Goal: Task Accomplishment & Management: Complete application form

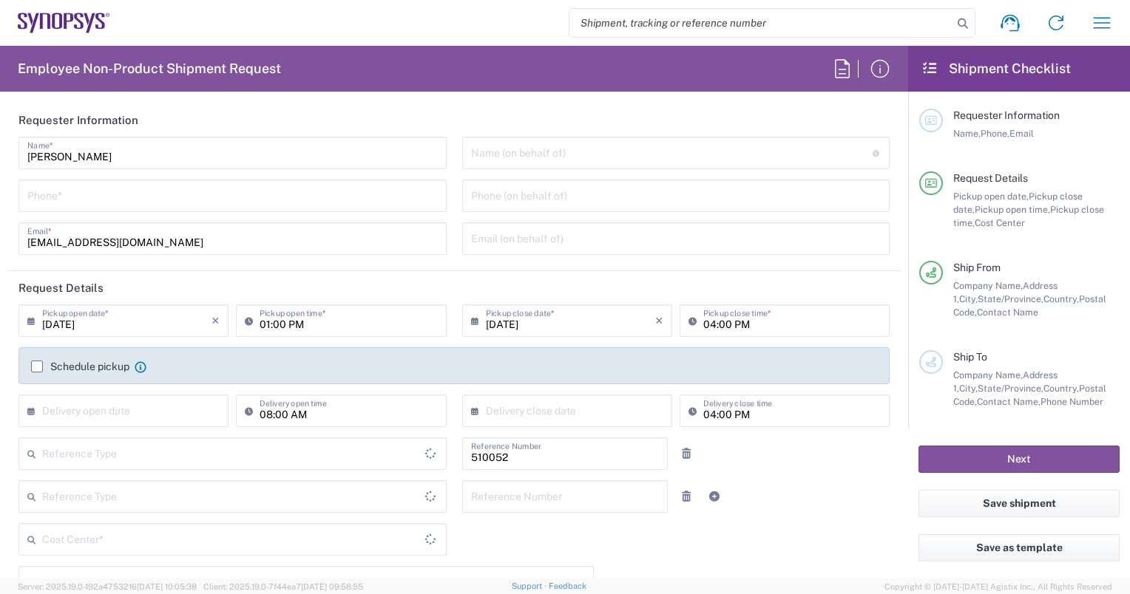
type input "Department"
type input "Delivered at Place"
type input "US01, SG, NVM, R&D 510052"
type input "[GEOGRAPHIC_DATA]"
type input "[US_STATE]"
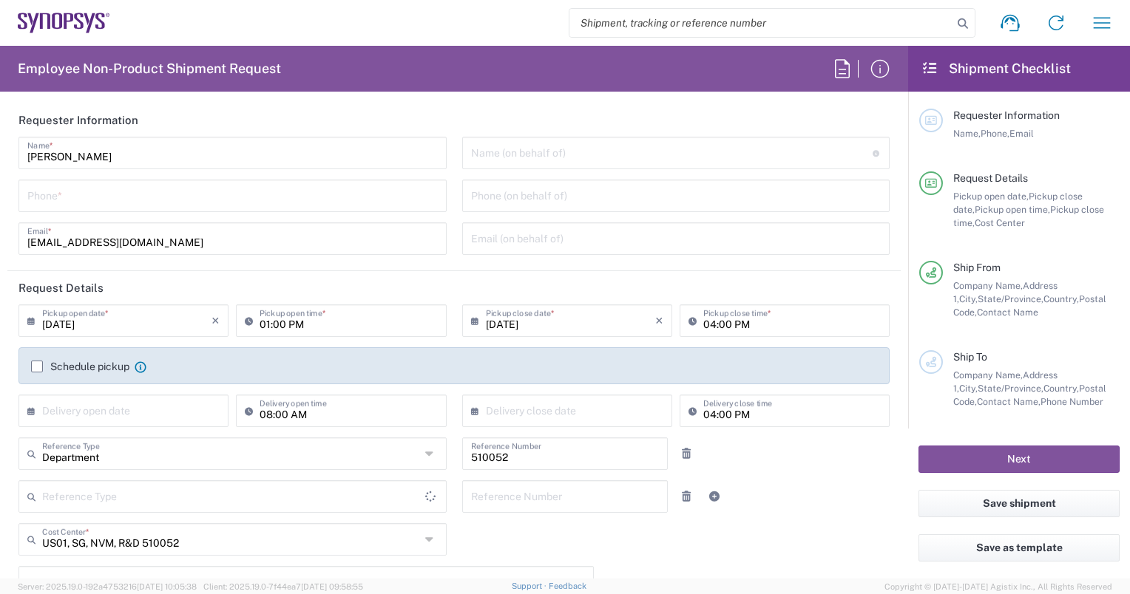
type input "[GEOGRAPHIC_DATA]"
type input "Headquarters USSV"
click at [115, 411] on input "text" at bounding box center [126, 410] width 169 height 26
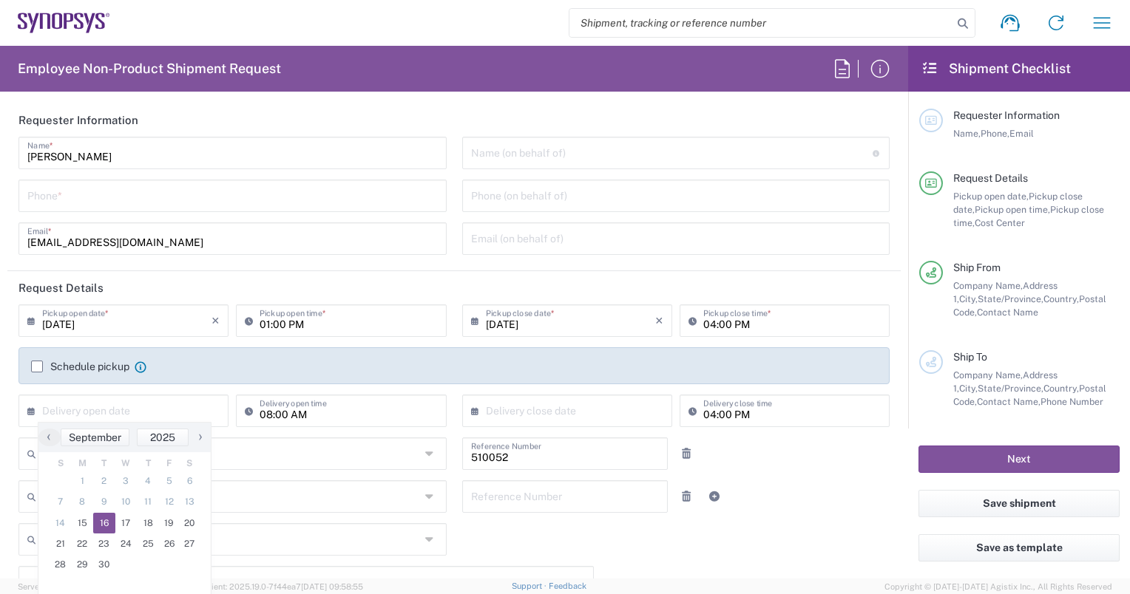
click at [103, 520] on span "16" at bounding box center [104, 523] width 22 height 21
type input "09/16/2025"
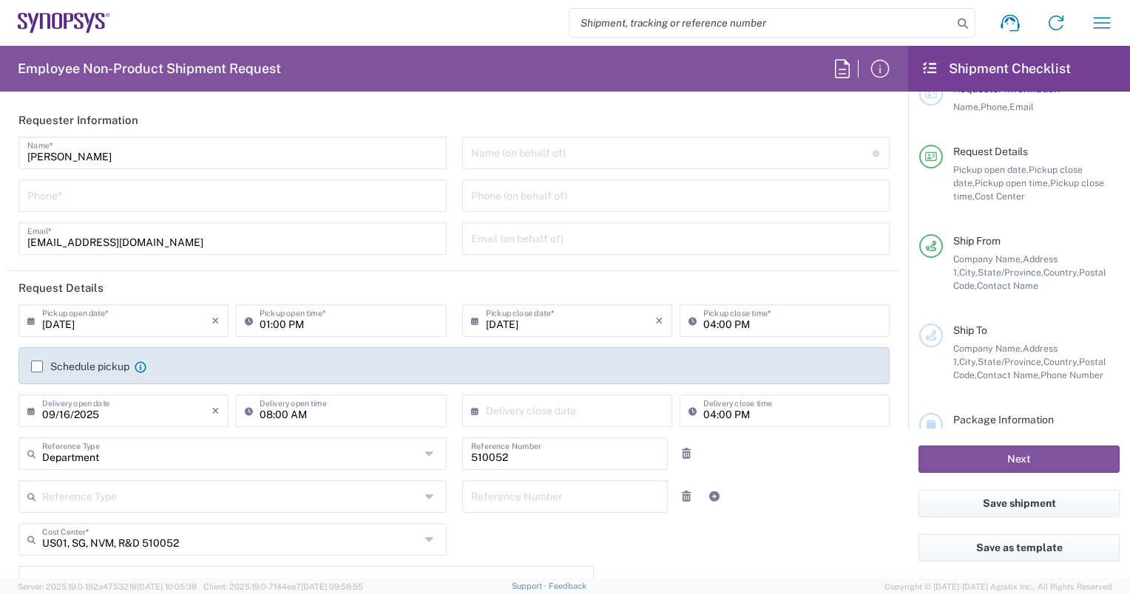
scroll to position [27, 0]
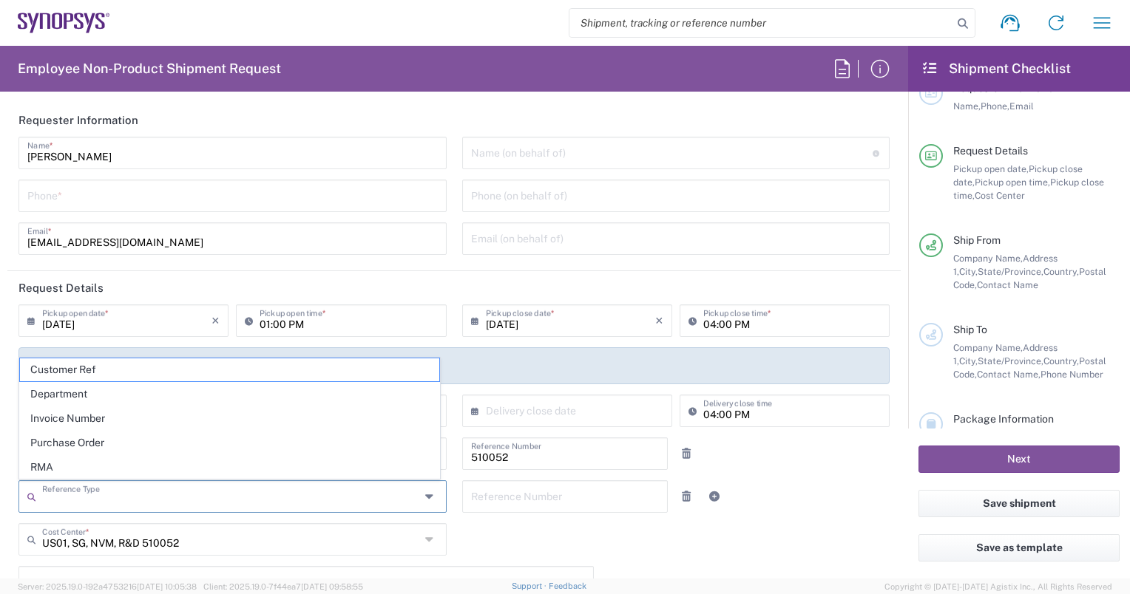
click at [122, 497] on input "text" at bounding box center [231, 496] width 378 height 26
click at [482, 153] on input "text" at bounding box center [671, 152] width 401 height 26
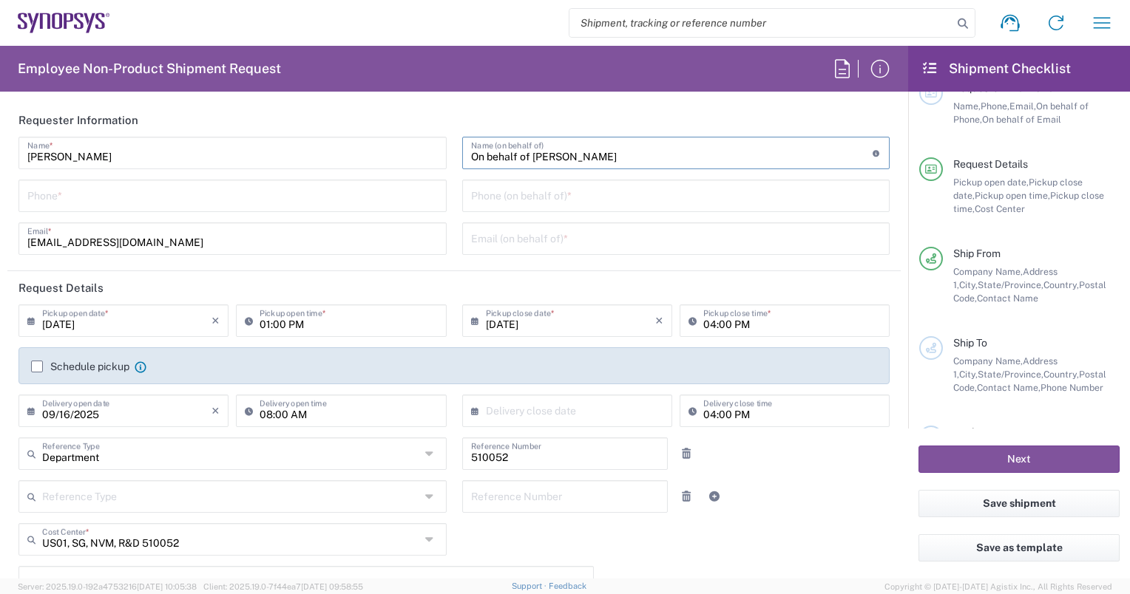
type input "On behalf of [PERSON_NAME]"
click at [543, 196] on input "tel" at bounding box center [676, 195] width 410 height 26
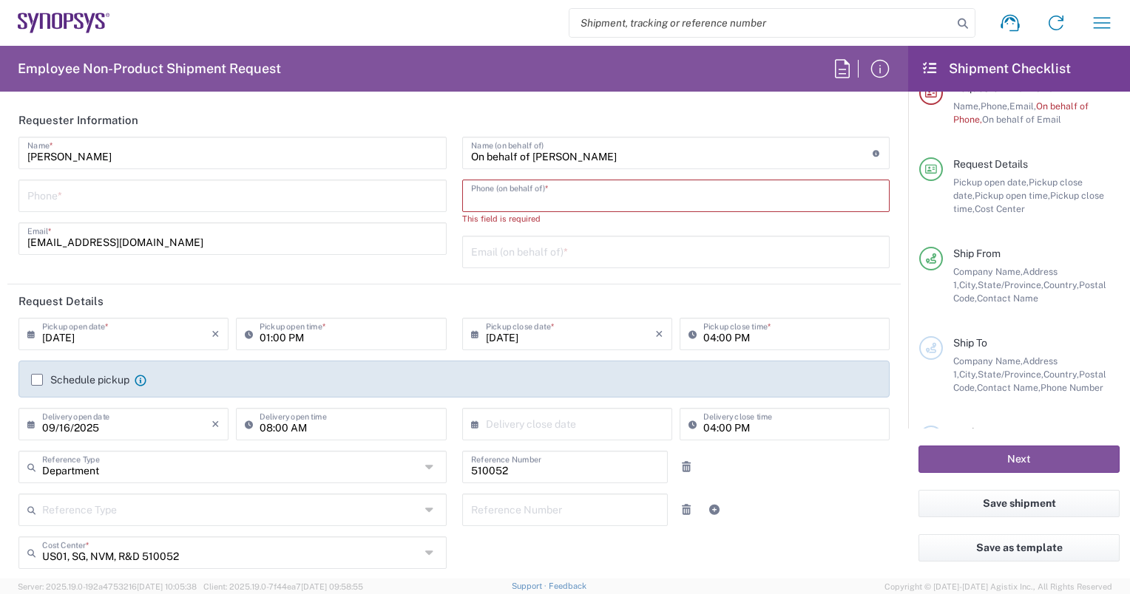
click at [559, 186] on input "tel" at bounding box center [676, 195] width 410 height 26
type input "6133832000"
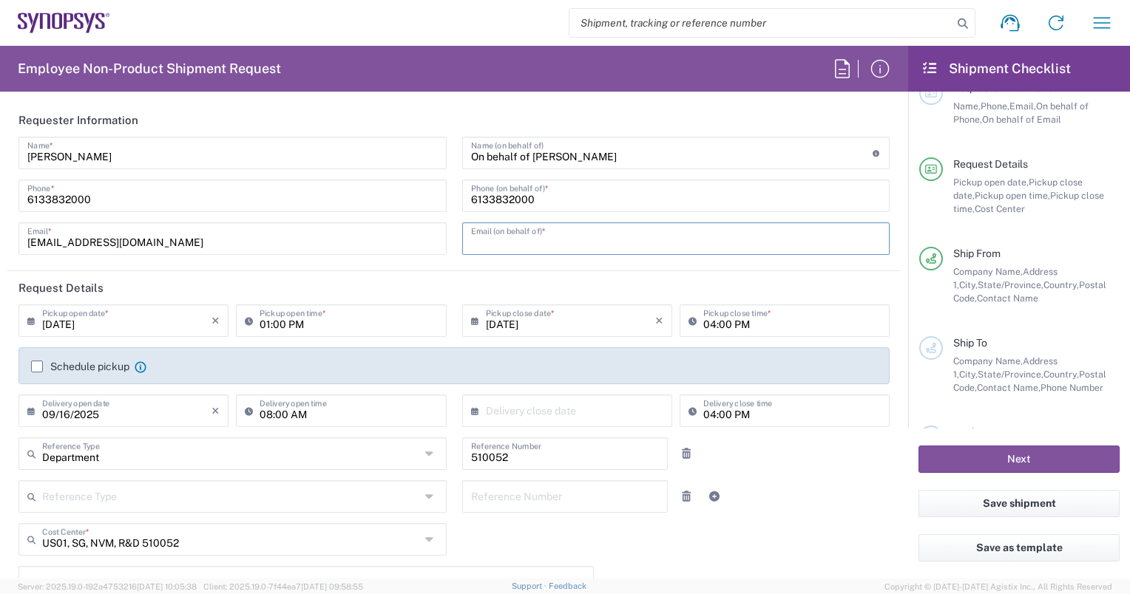
click at [516, 239] on input "text" at bounding box center [676, 238] width 410 height 26
type input "[PERSON_NAME][EMAIL_ADDRESS][DOMAIN_NAME]"
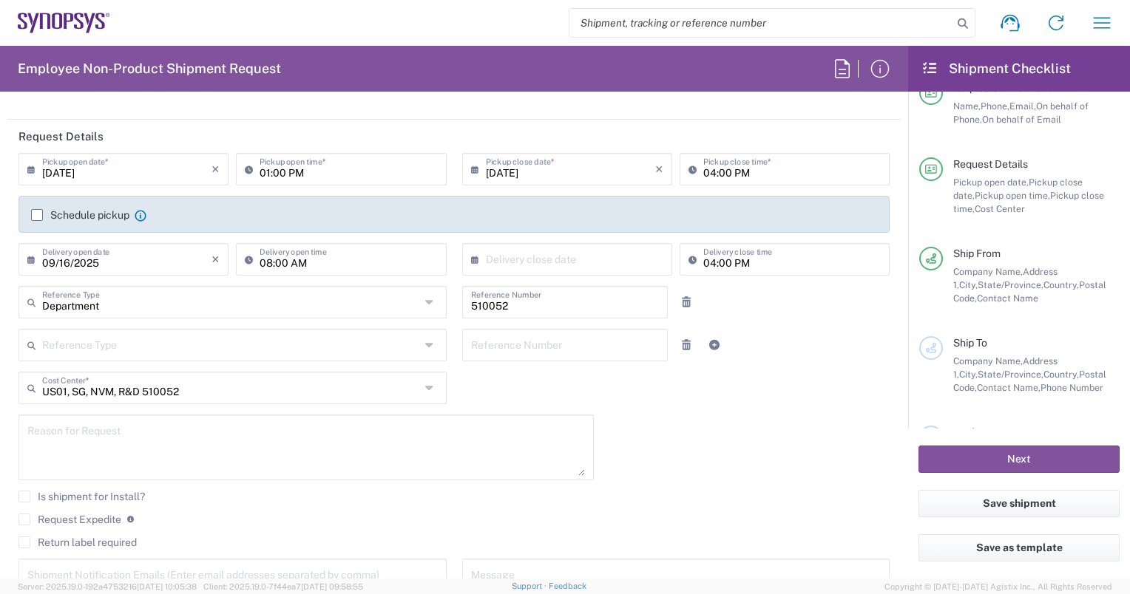
scroll to position [155, 0]
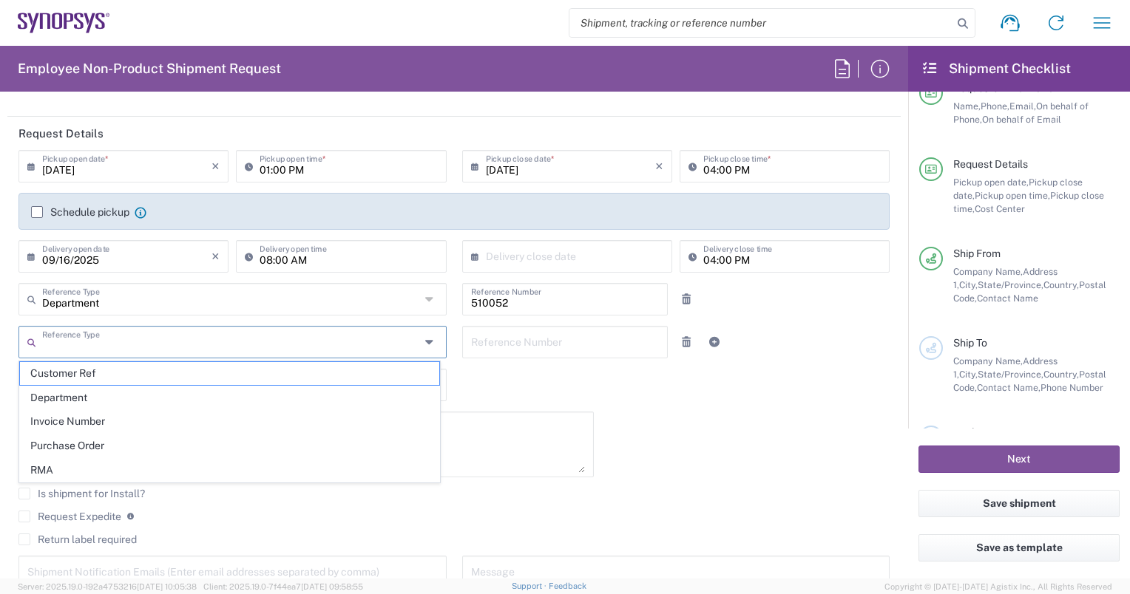
click at [155, 343] on input "text" at bounding box center [231, 341] width 378 height 26
click at [550, 402] on div "[DATE] × Pickup open date * Cancel Apply 01:00 PM Pickup open time * [DATE] × P…" at bounding box center [454, 375] width 886 height 451
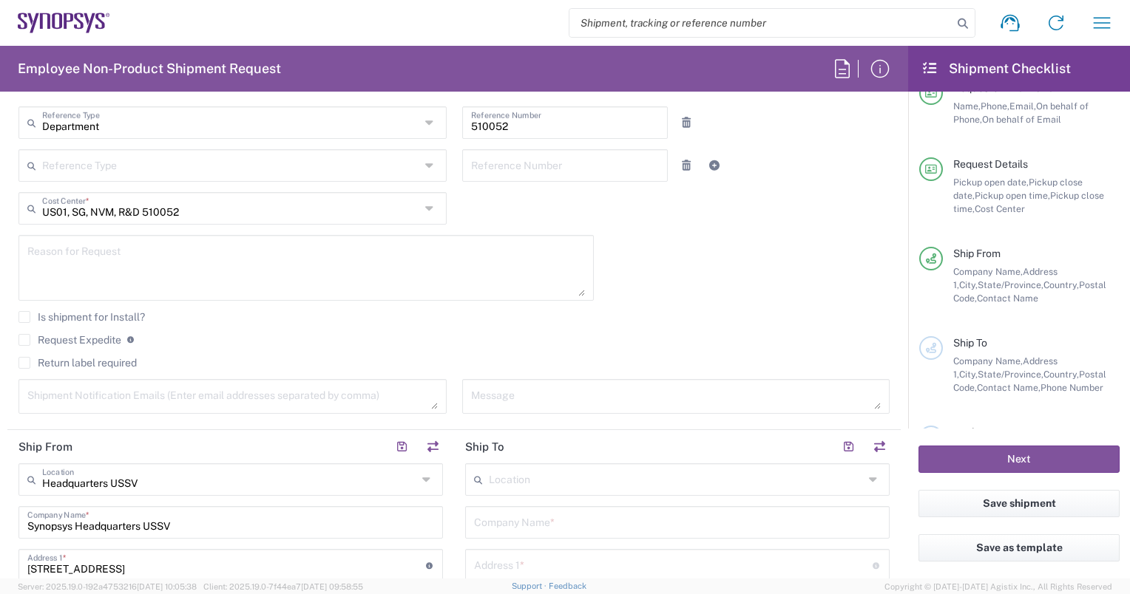
scroll to position [327, 0]
click at [91, 343] on label "Request Expedite" at bounding box center [69, 344] width 103 height 12
click at [24, 344] on input "Request Expedite" at bounding box center [24, 344] width 0 height 0
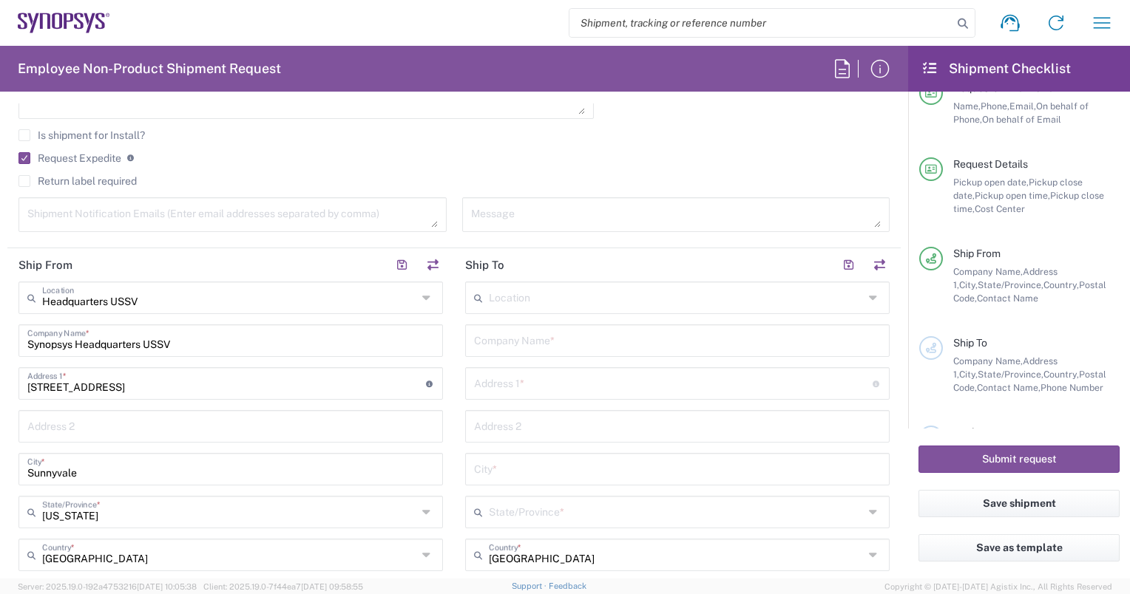
scroll to position [559, 0]
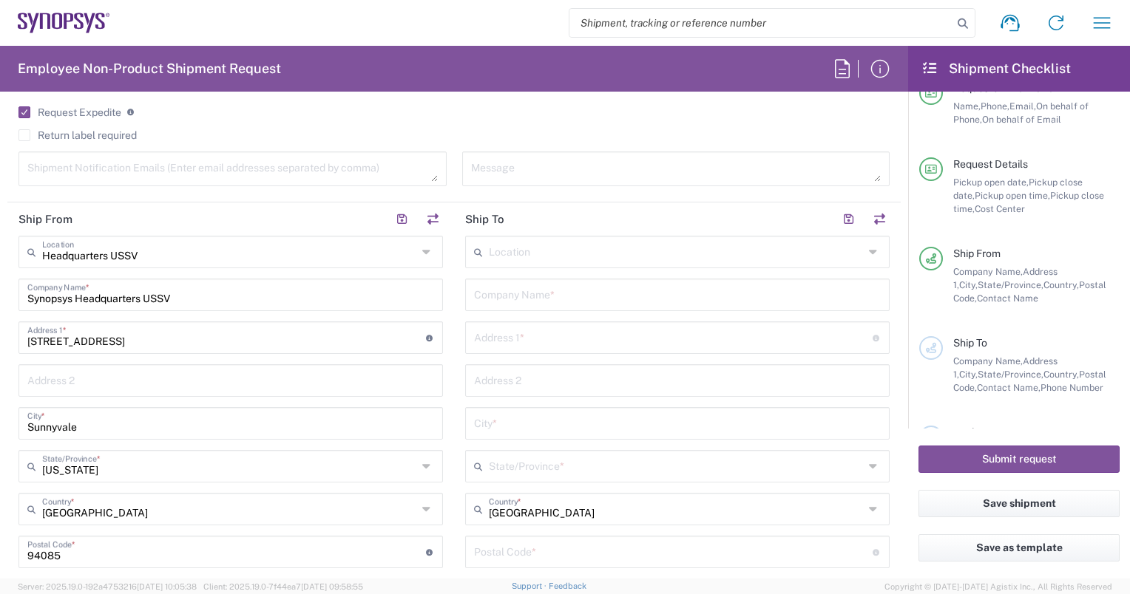
click at [533, 254] on input "text" at bounding box center [676, 251] width 375 height 26
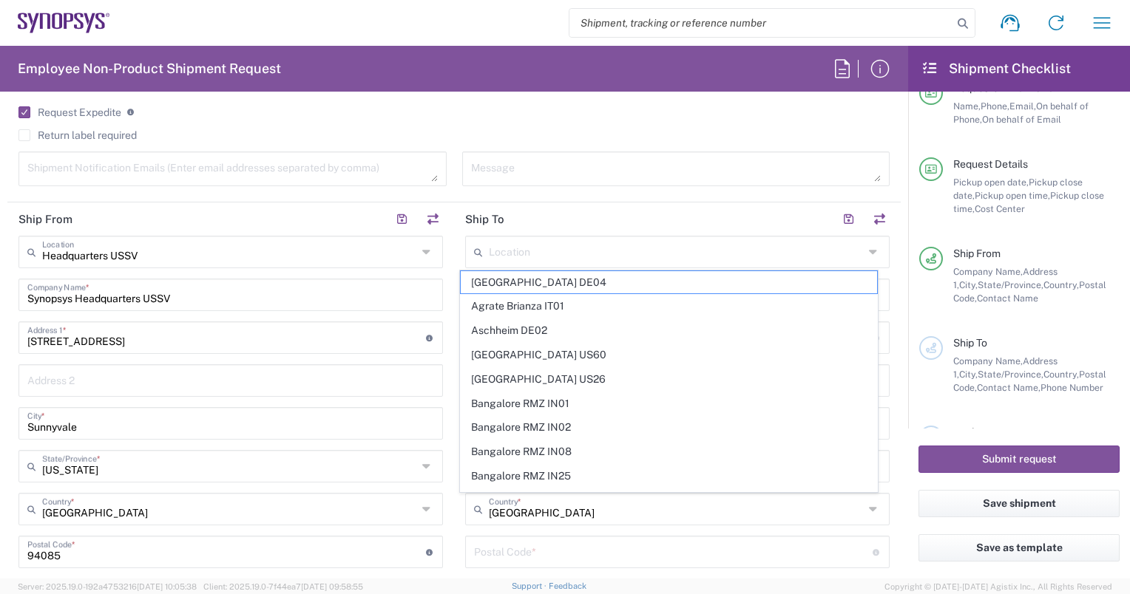
click at [869, 251] on icon at bounding box center [875, 252] width 12 height 24
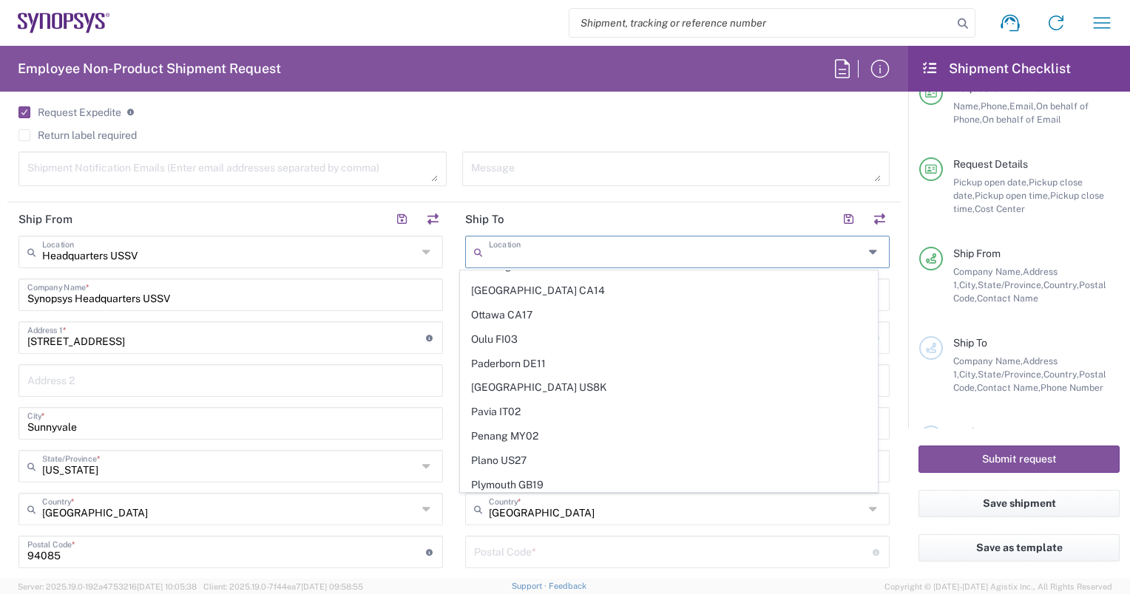
scroll to position [2622, 0]
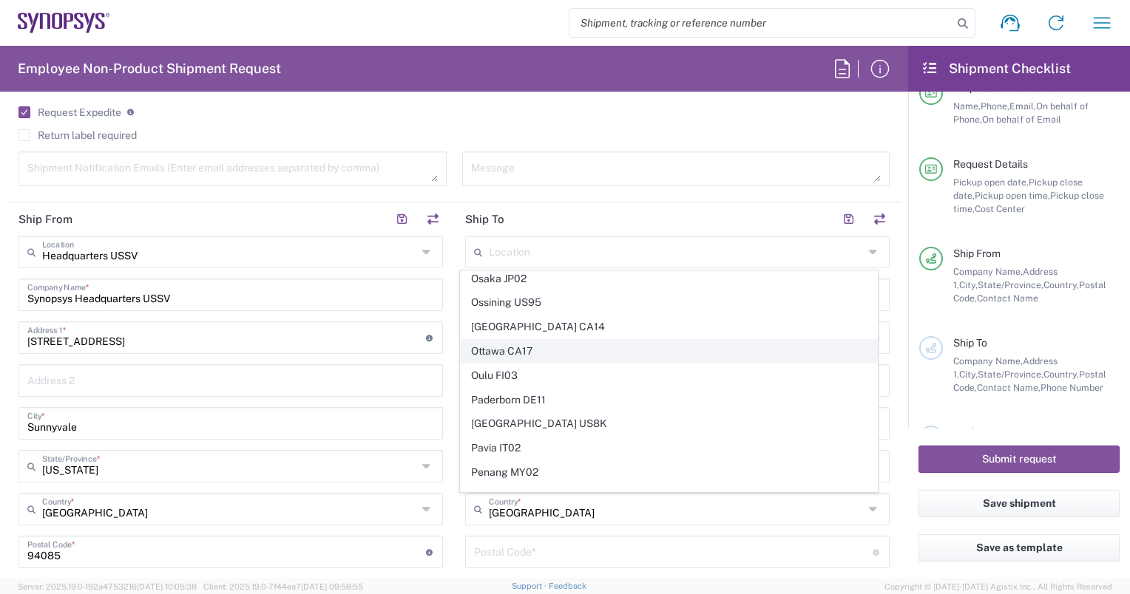
click at [520, 340] on span "Ottawa CA17" at bounding box center [668, 351] width 415 height 23
type input "Ottawa CA17"
type input "Synopsys Canada ULC"
type input "[STREET_ADDRESS][PERSON_NAME]"
type input "Suite 260"
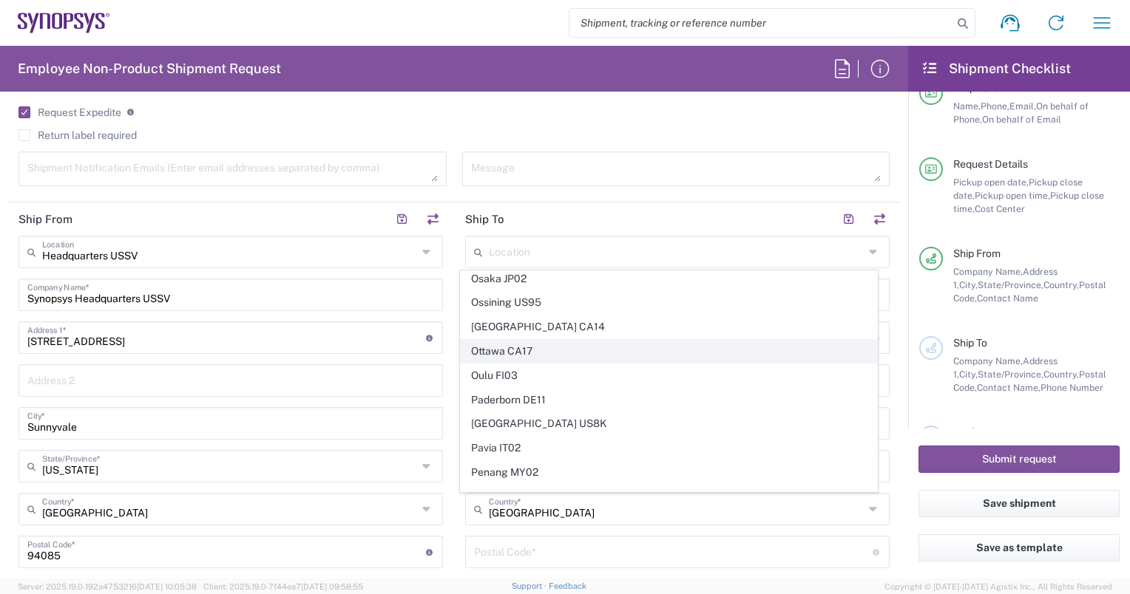
type input "[GEOGRAPHIC_DATA]"
type input "K2K 3K2"
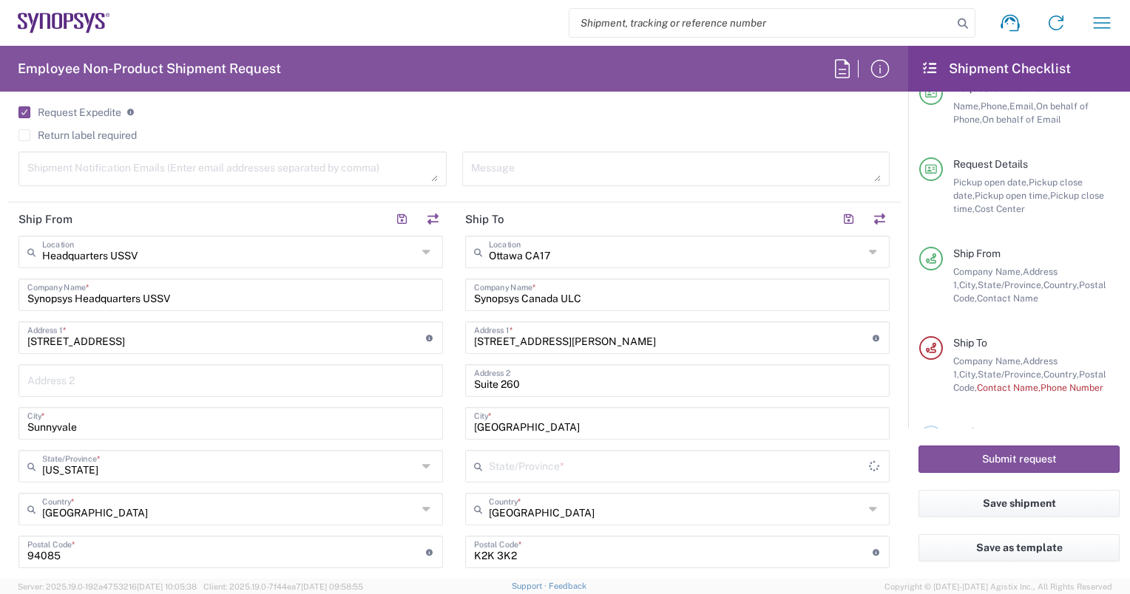
type input "[GEOGRAPHIC_DATA]"
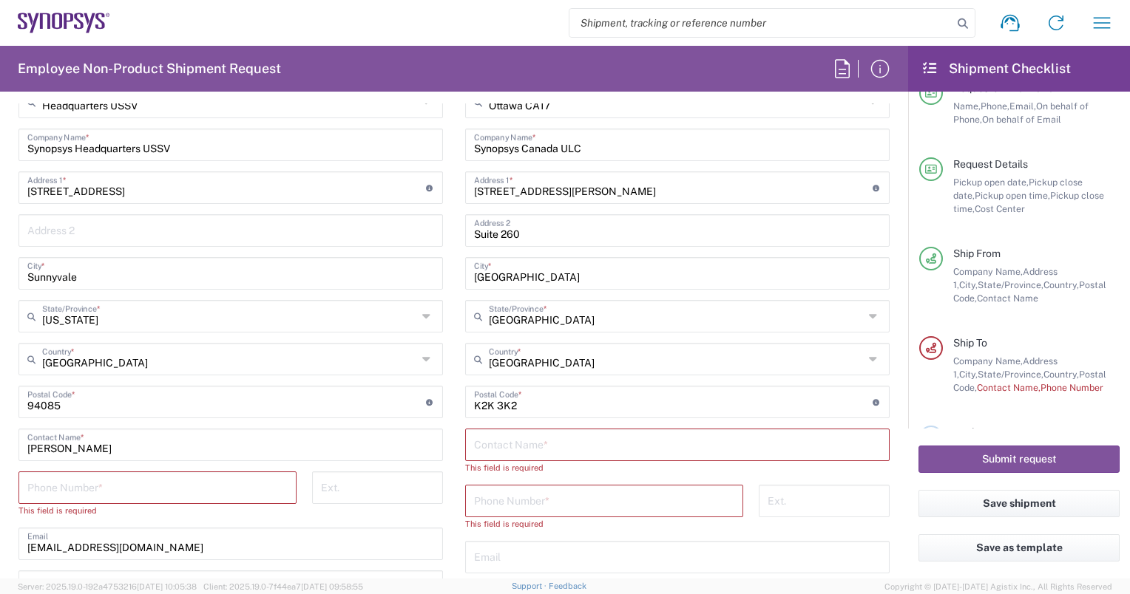
scroll to position [722, 0]
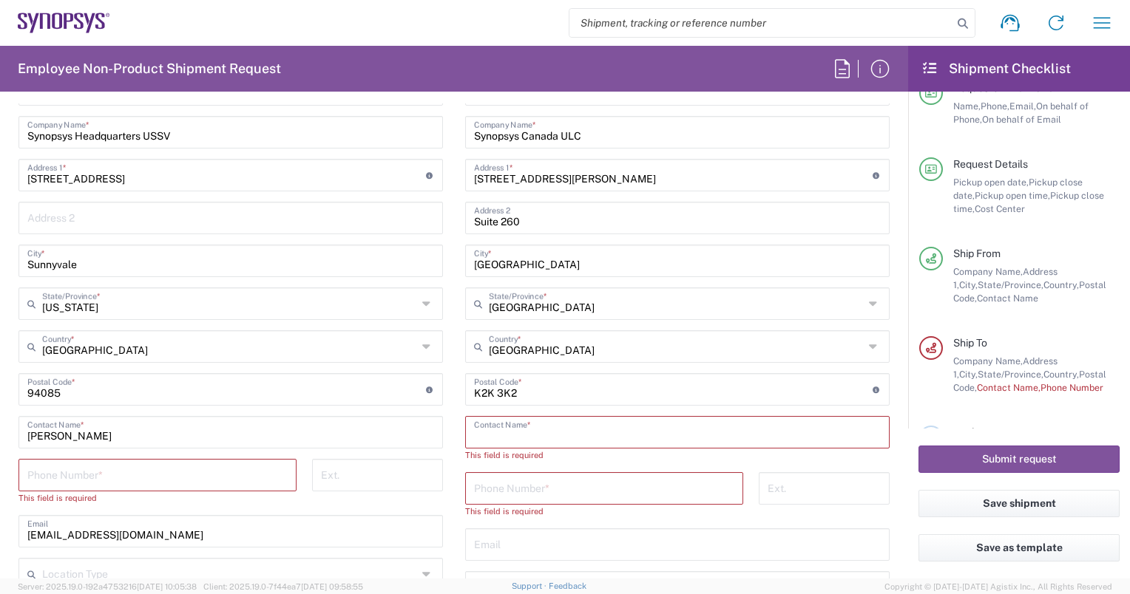
click at [534, 432] on input "text" at bounding box center [677, 431] width 407 height 26
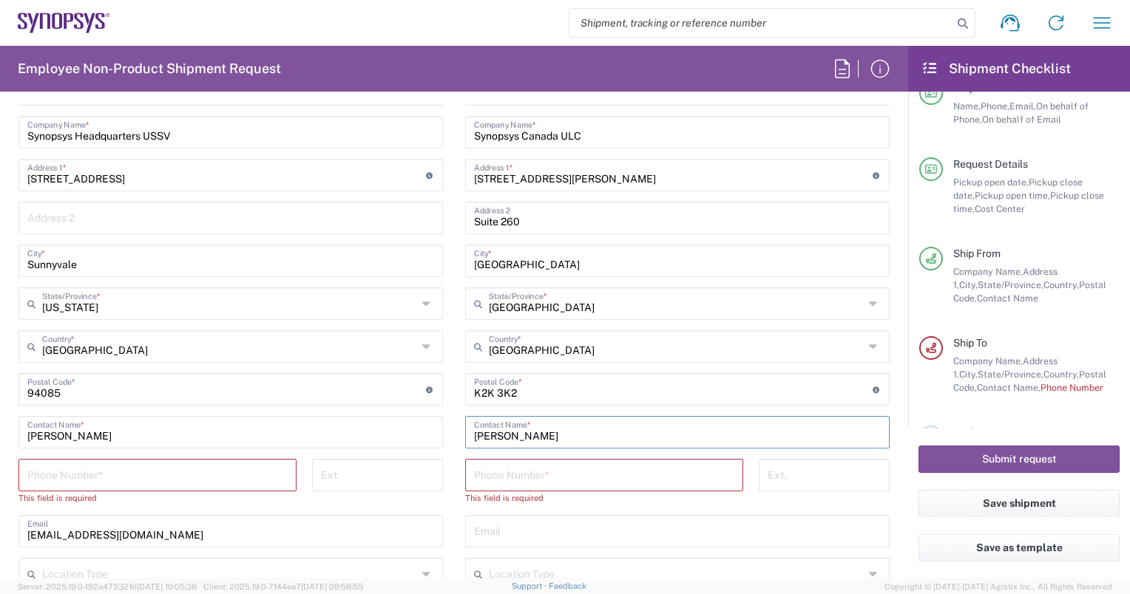
type input "[PERSON_NAME]"
click at [509, 464] on input "tel" at bounding box center [604, 474] width 260 height 26
click at [530, 530] on input "text" at bounding box center [677, 530] width 407 height 26
type input "[EMAIL_ADDRESS]"
click at [536, 470] on input "tel" at bounding box center [604, 474] width 260 height 26
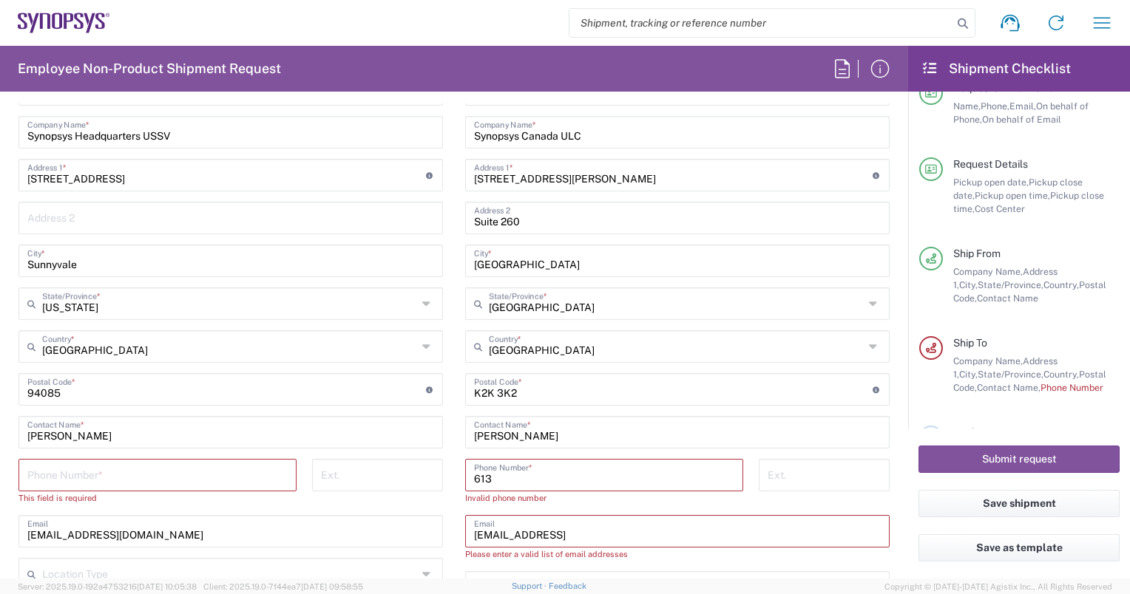
type input "6135810025"
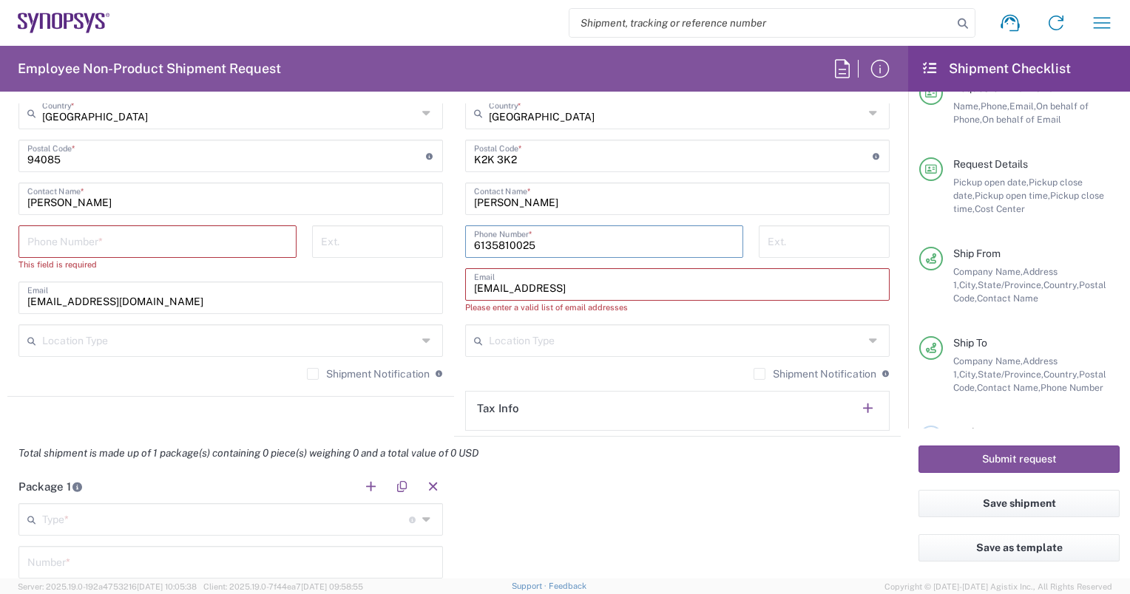
scroll to position [991, 0]
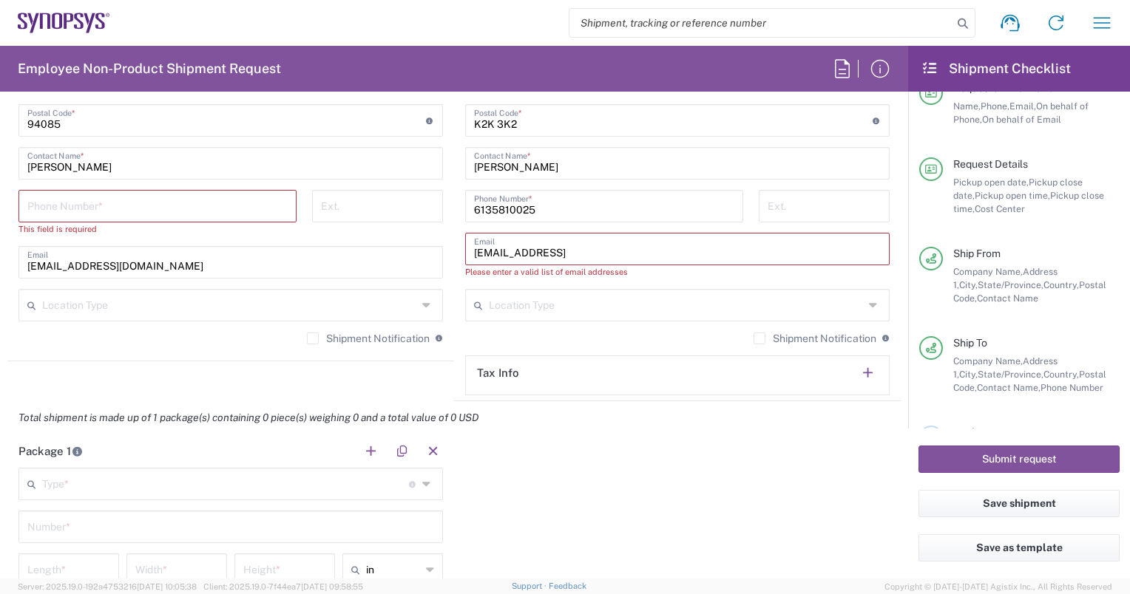
click at [618, 253] on input "[EMAIL_ADDRESS]" at bounding box center [677, 248] width 407 height 26
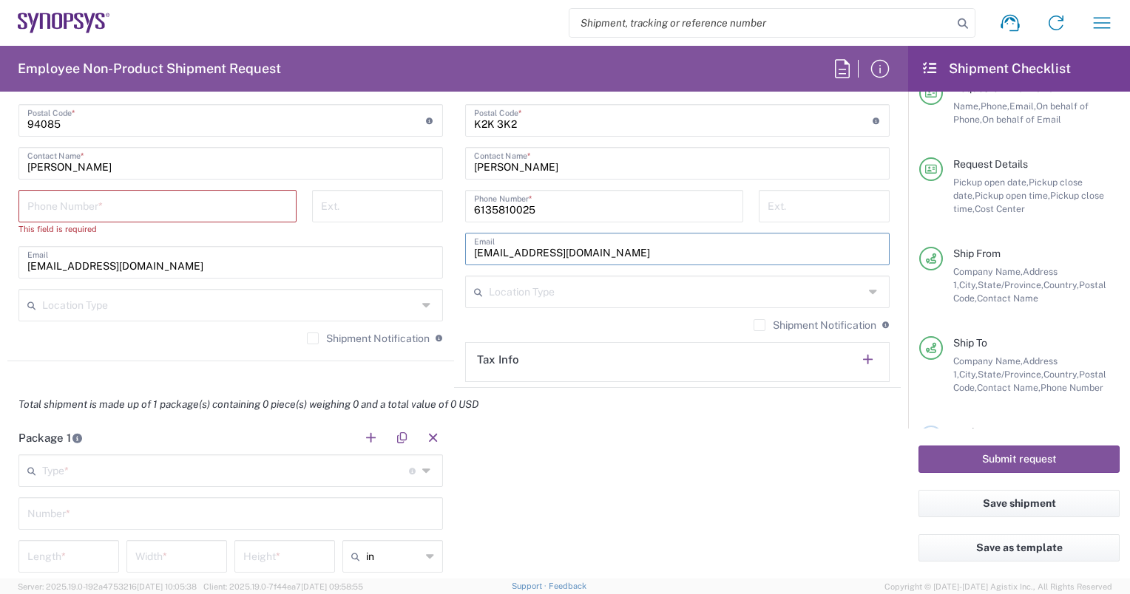
type input "[EMAIL_ADDRESS][DOMAIN_NAME]"
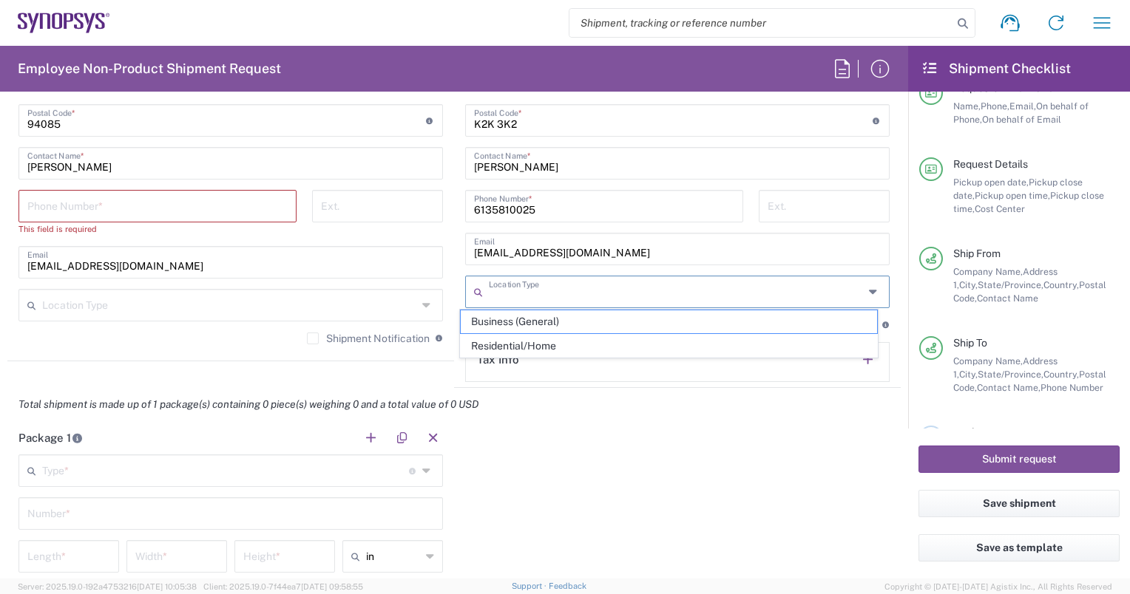
click at [551, 291] on input "text" at bounding box center [676, 291] width 375 height 26
click at [507, 323] on span "Business (General)" at bounding box center [668, 321] width 415 height 23
type input "Business (General)"
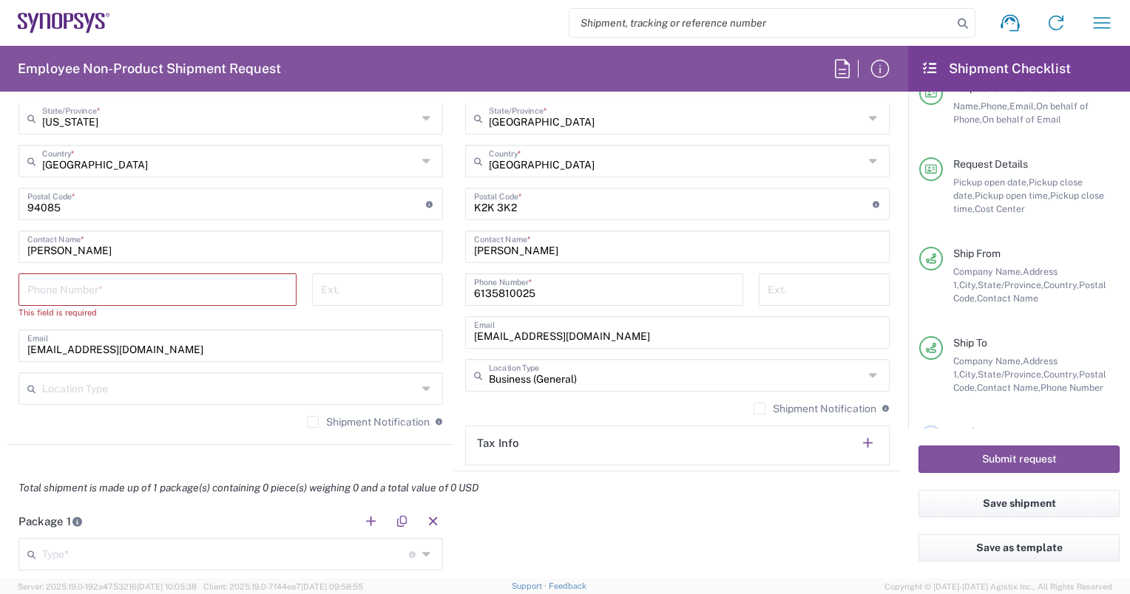
scroll to position [884, 0]
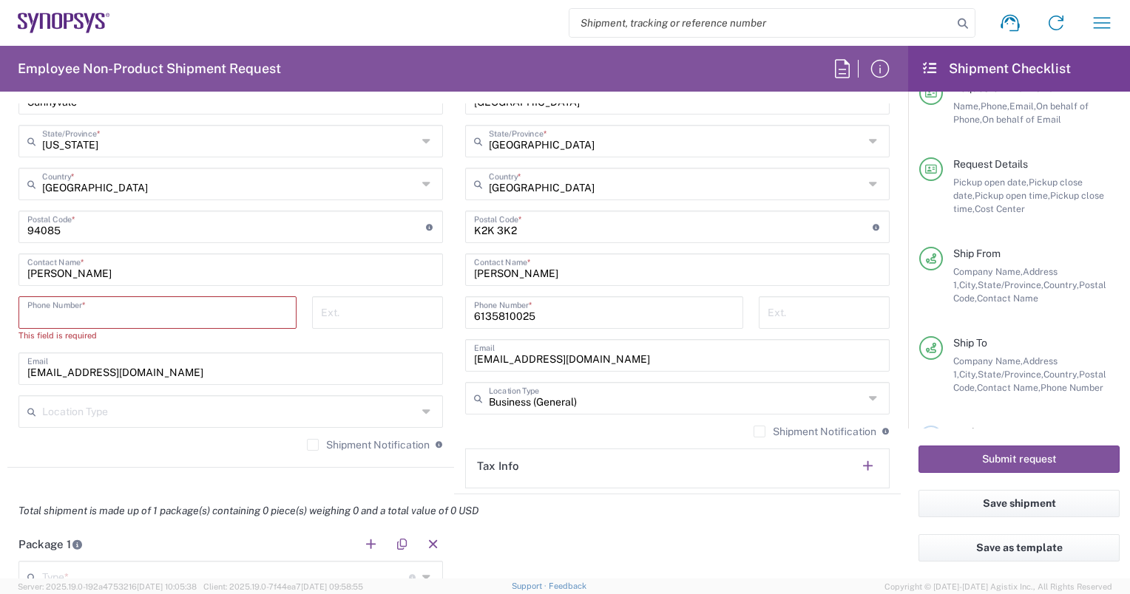
click at [50, 312] on input "tel" at bounding box center [157, 312] width 260 height 26
type input "4088935190"
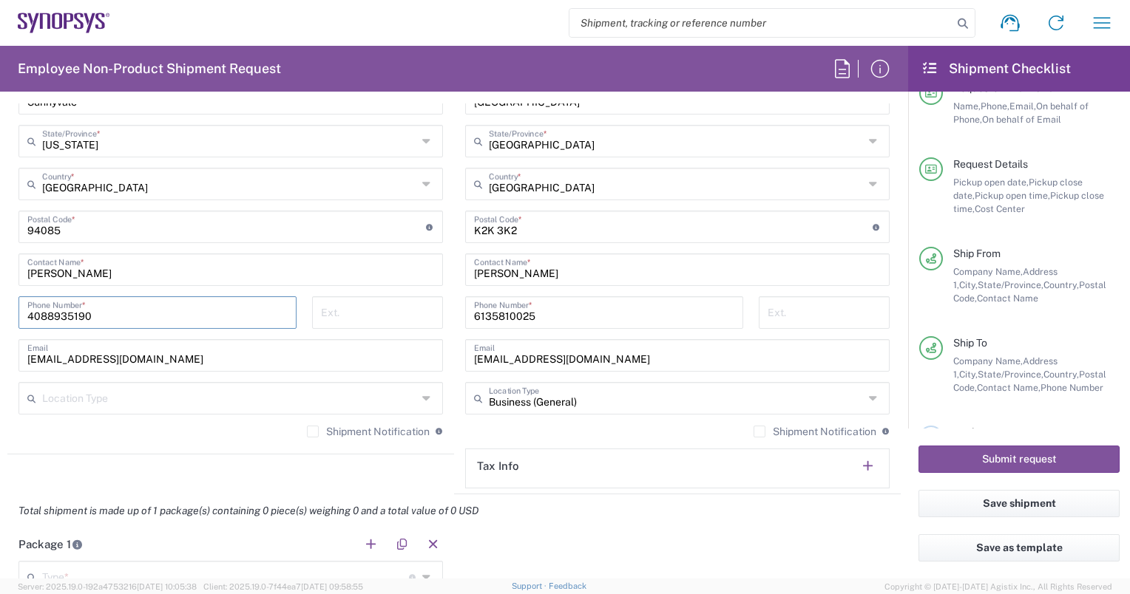
click at [95, 400] on input "text" at bounding box center [229, 397] width 375 height 26
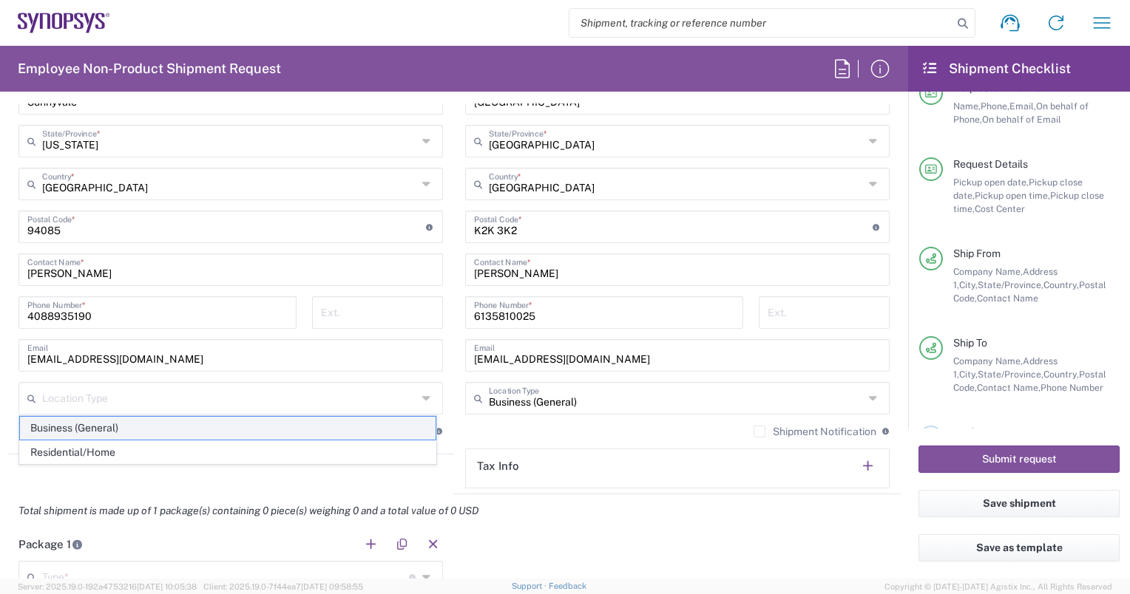
click at [76, 426] on span "Business (General)" at bounding box center [227, 428] width 415 height 23
type input "Business (General)"
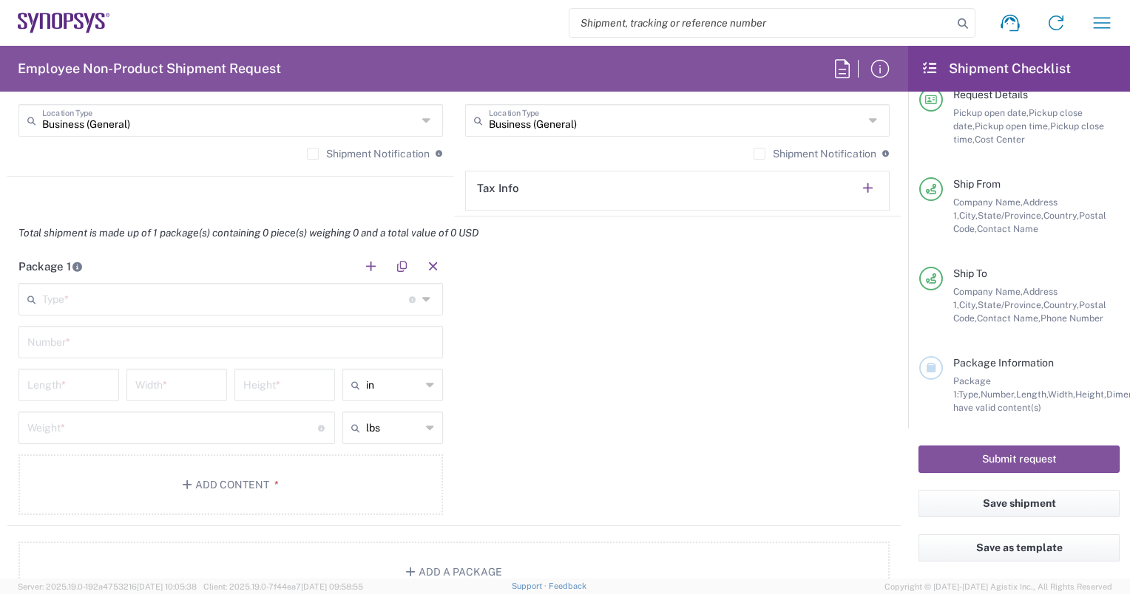
scroll to position [1236, 0]
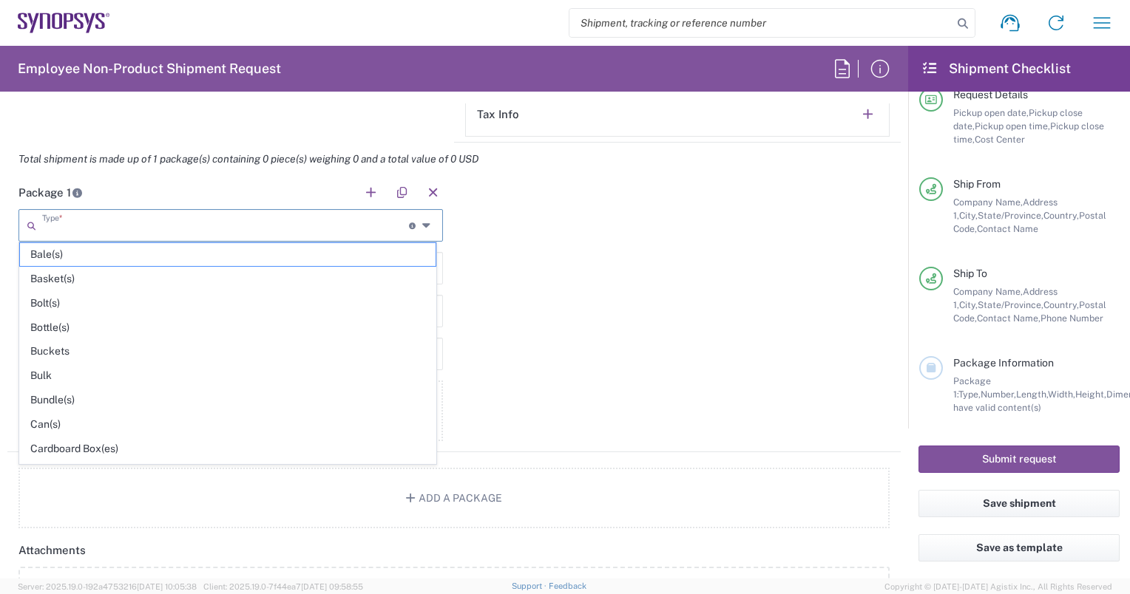
click at [95, 231] on input "text" at bounding box center [225, 224] width 367 height 26
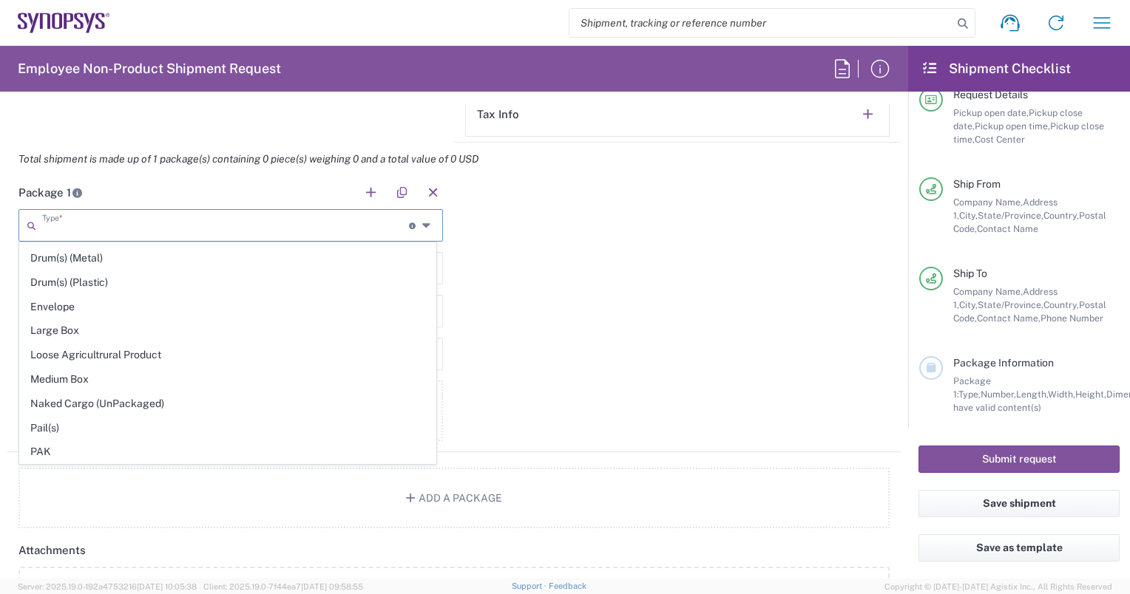
scroll to position [396, 0]
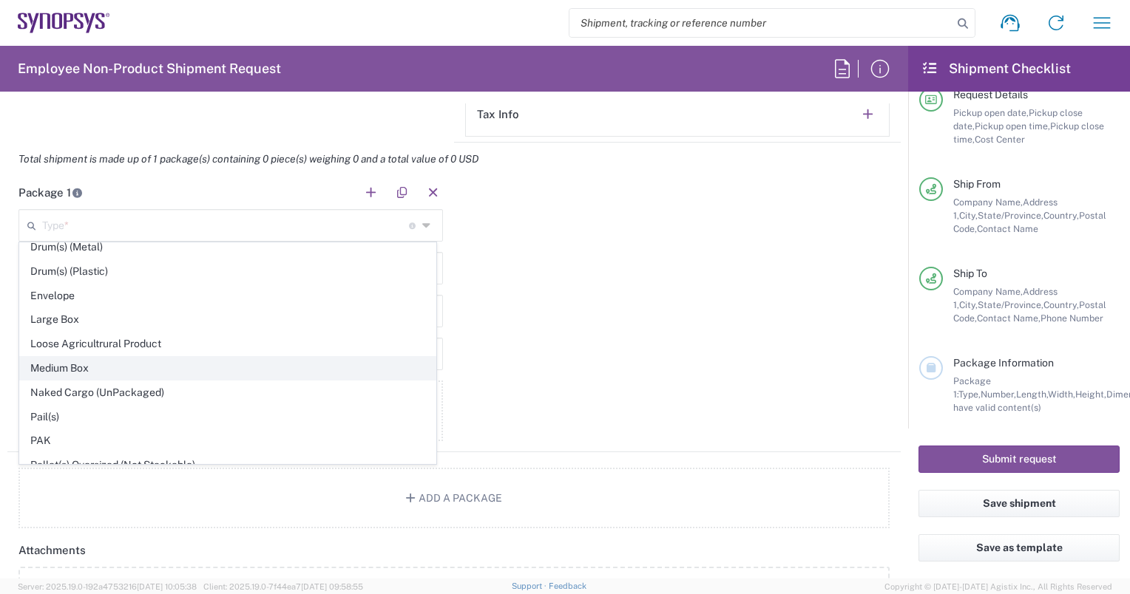
click at [72, 364] on span "Medium Box" at bounding box center [227, 368] width 415 height 23
type input "Medium Box"
type input "13"
type input "11.5"
type input "2.5"
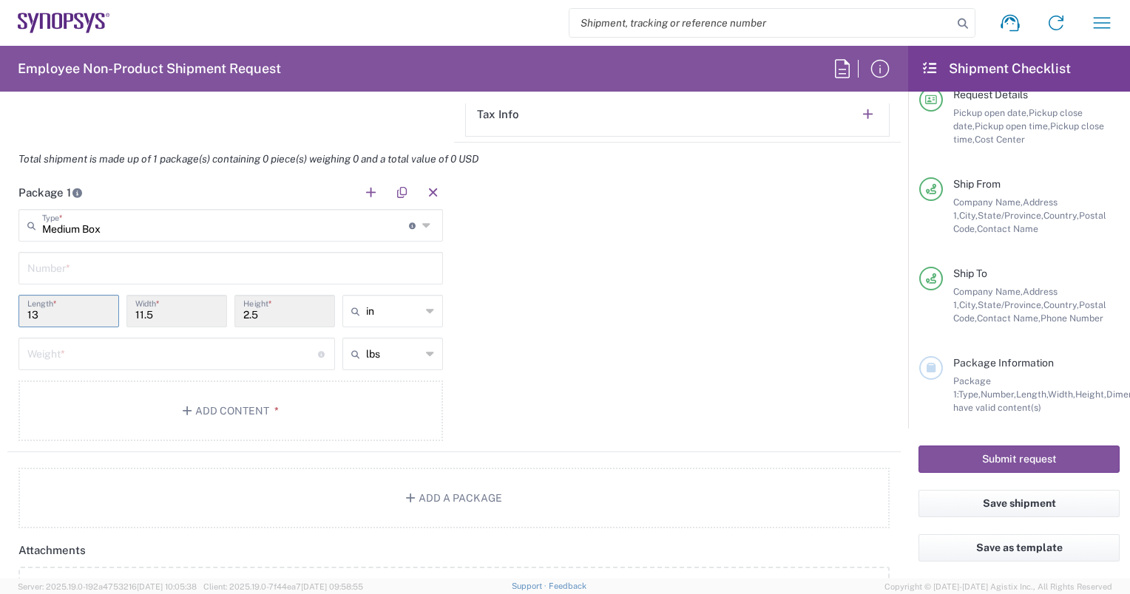
click at [49, 311] on input "13" at bounding box center [68, 310] width 83 height 26
click at [33, 313] on input "13" at bounding box center [68, 310] width 83 height 26
click at [42, 312] on input "13" at bounding box center [68, 310] width 83 height 26
click at [42, 311] on input "13" at bounding box center [68, 310] width 83 height 26
click at [42, 310] on input "13" at bounding box center [68, 310] width 83 height 26
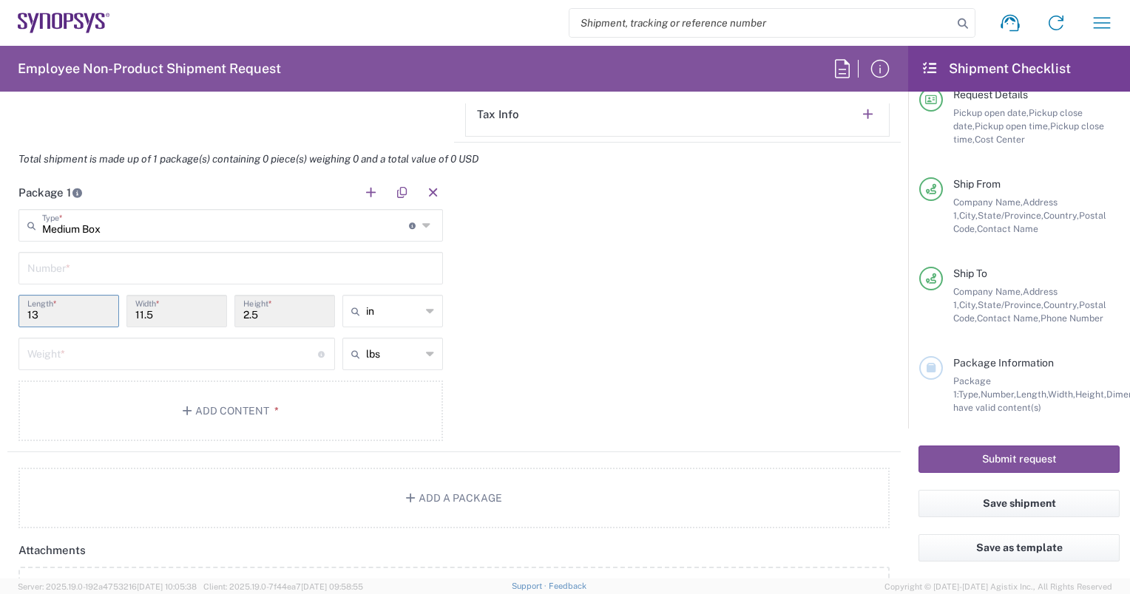
click at [35, 313] on input "13" at bounding box center [68, 310] width 83 height 26
click at [39, 310] on input "13" at bounding box center [68, 310] width 83 height 26
click at [422, 220] on icon at bounding box center [428, 226] width 12 height 24
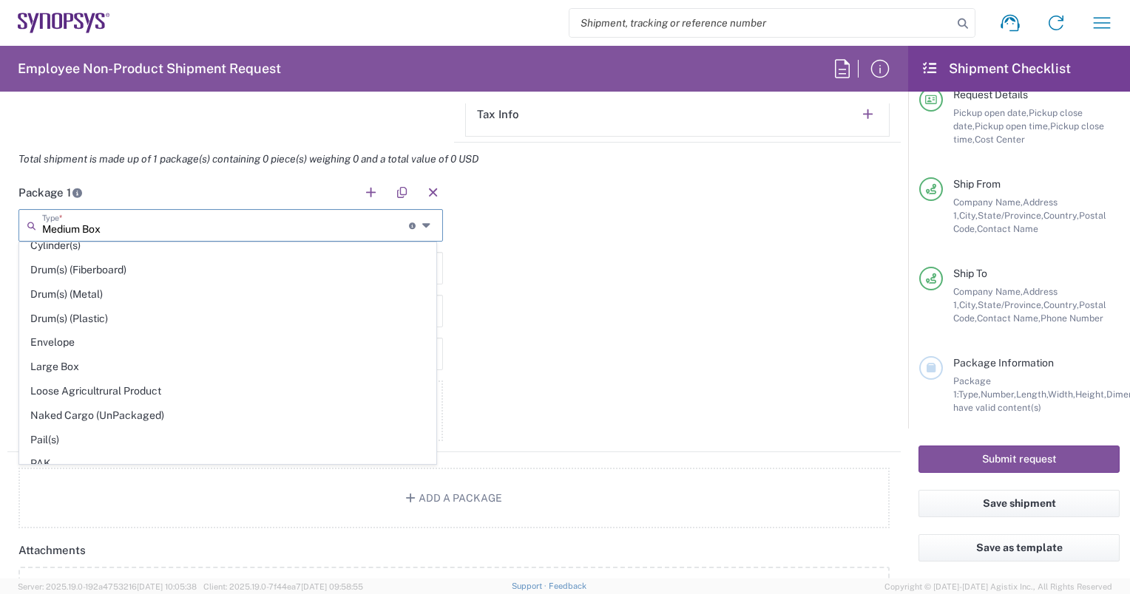
scroll to position [387, 0]
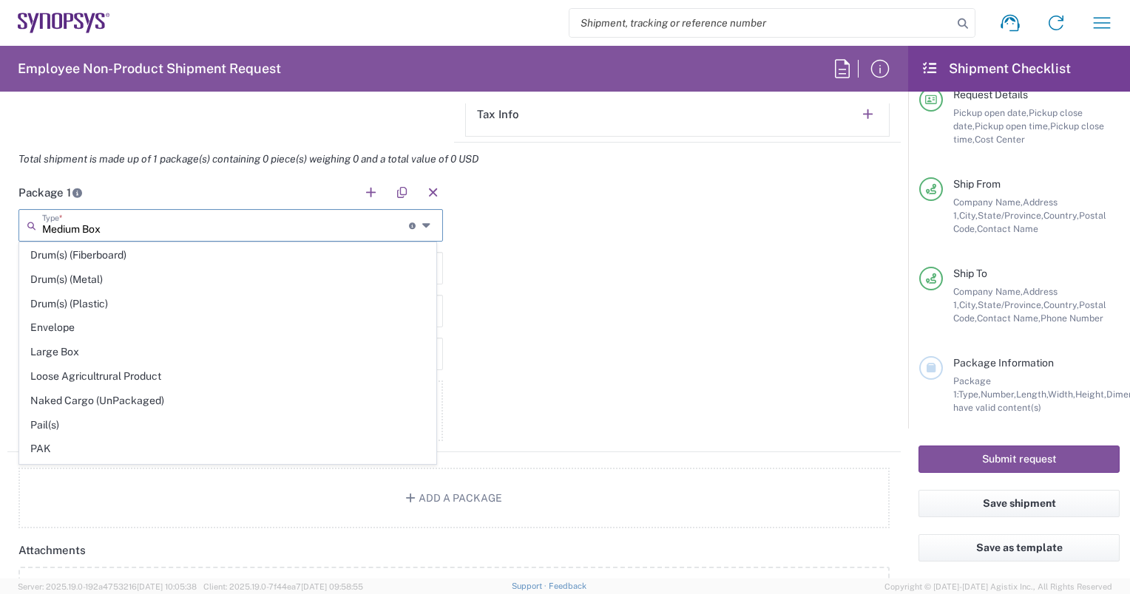
click at [43, 346] on span "Large Box" at bounding box center [227, 352] width 415 height 23
type input "Large Box"
type input "17.5"
type input "12.5"
type input "3"
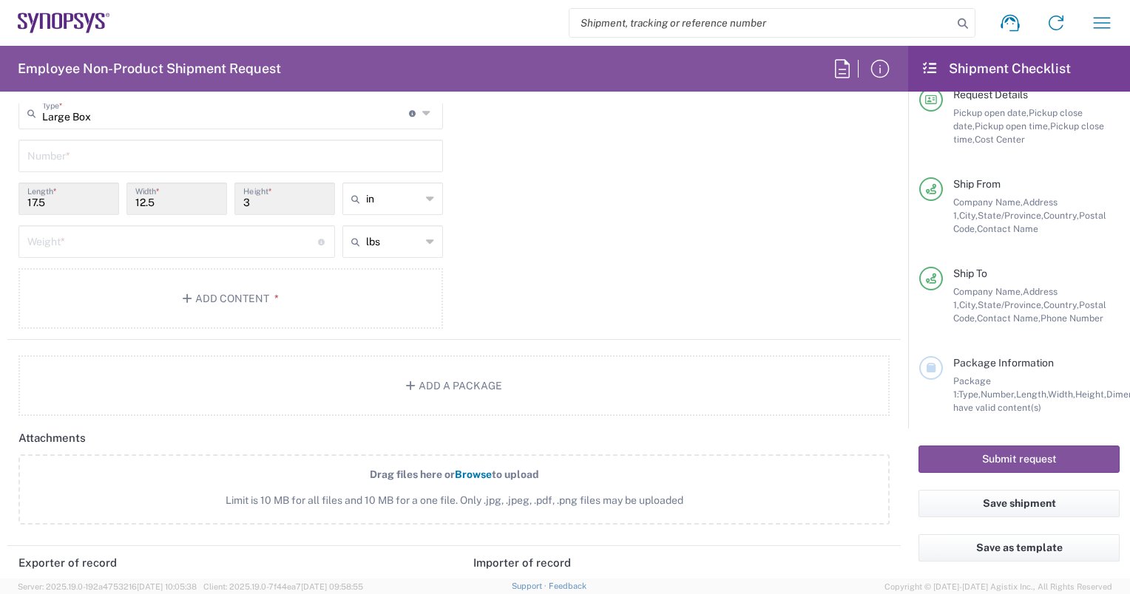
scroll to position [1337, 0]
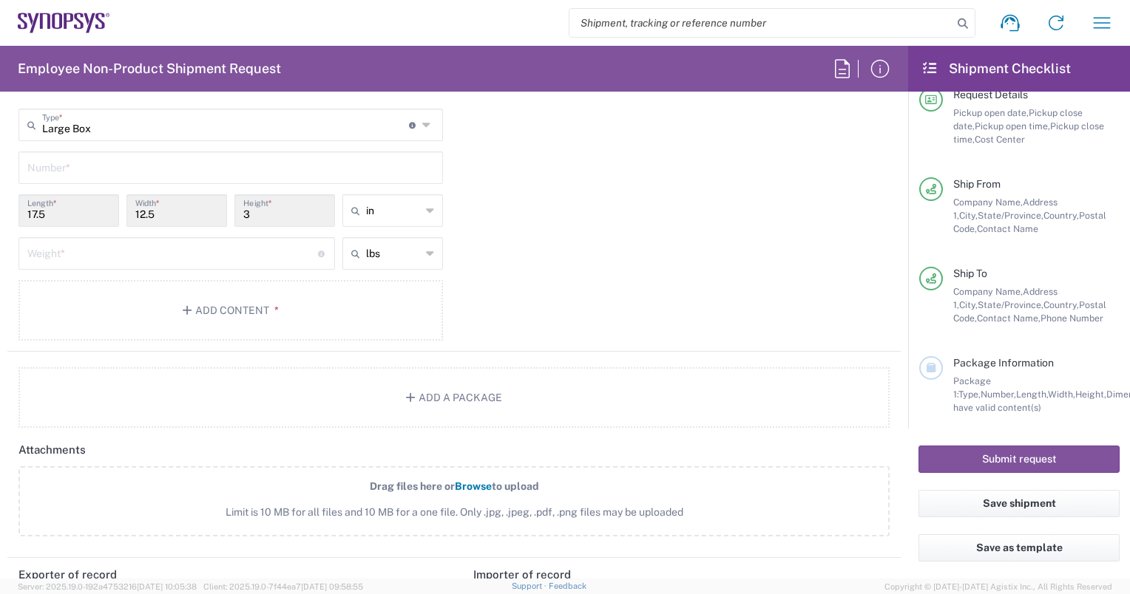
click at [234, 248] on input "number" at bounding box center [172, 253] width 291 height 26
click at [426, 252] on icon at bounding box center [430, 254] width 8 height 24
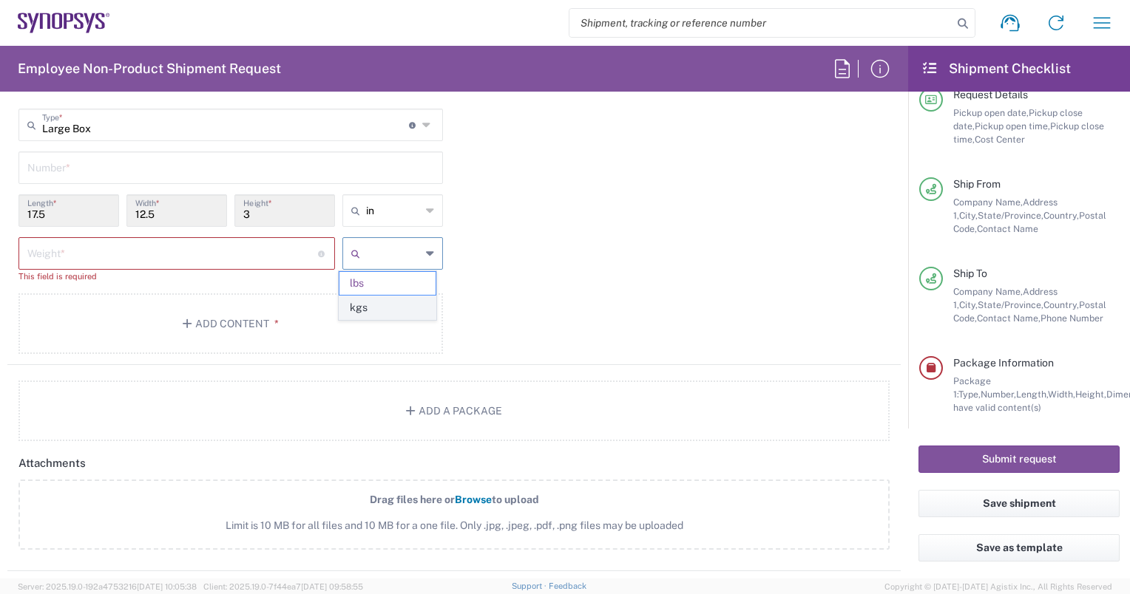
click at [363, 306] on span "kgs" at bounding box center [387, 307] width 96 height 23
type input "kgs"
click at [191, 251] on input "number" at bounding box center [172, 253] width 291 height 26
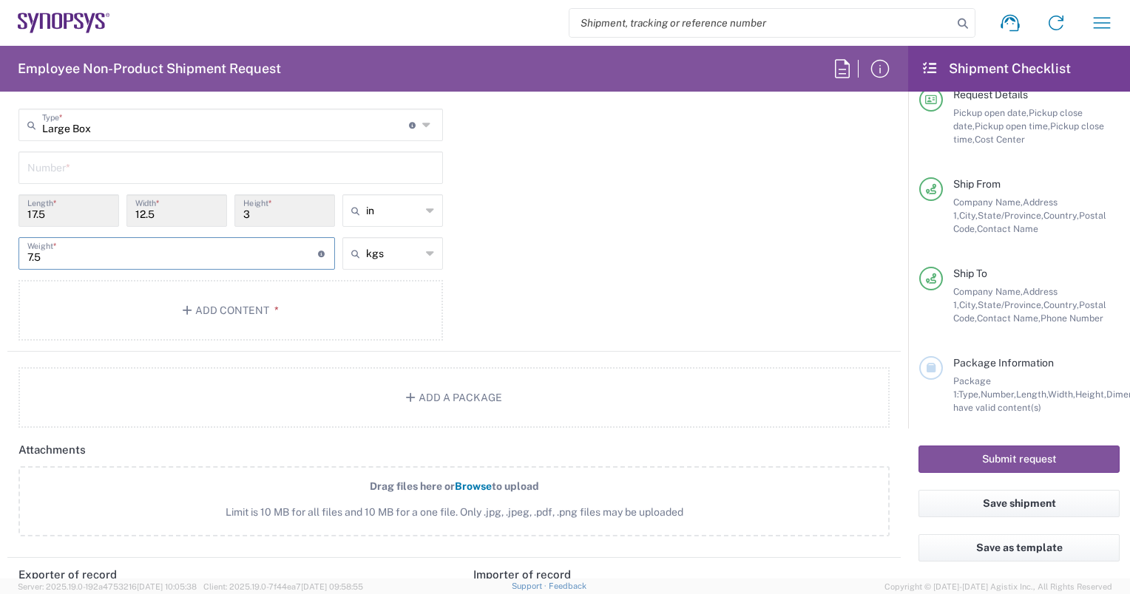
type input "7"
type input "6.51"
click at [407, 292] on button "Add Content *" at bounding box center [230, 310] width 424 height 61
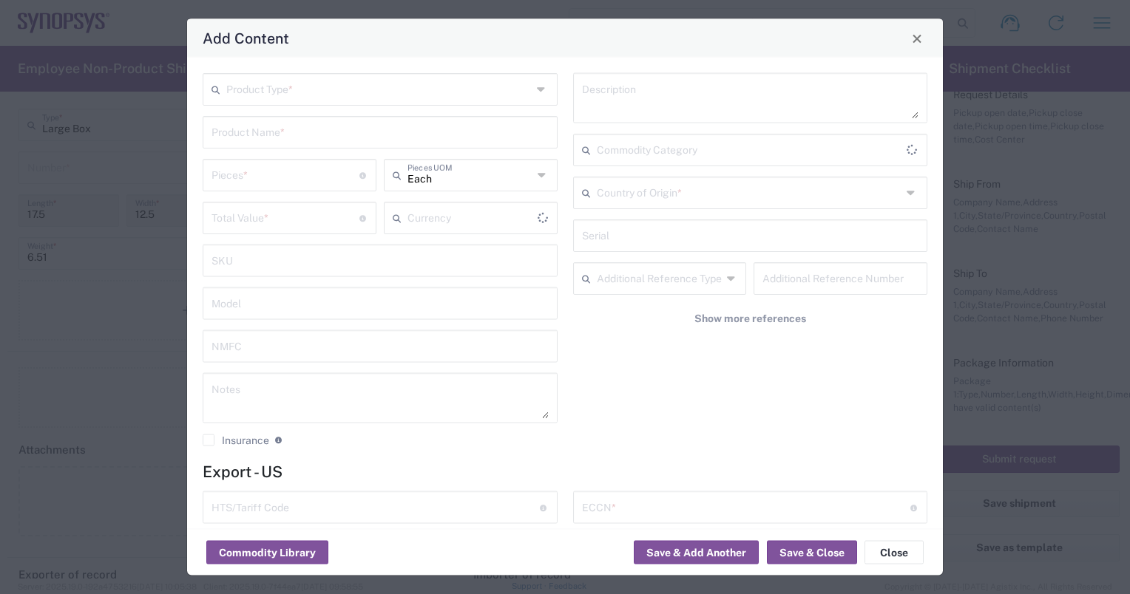
type input "US Dollar"
click at [299, 96] on input "text" at bounding box center [378, 88] width 305 height 26
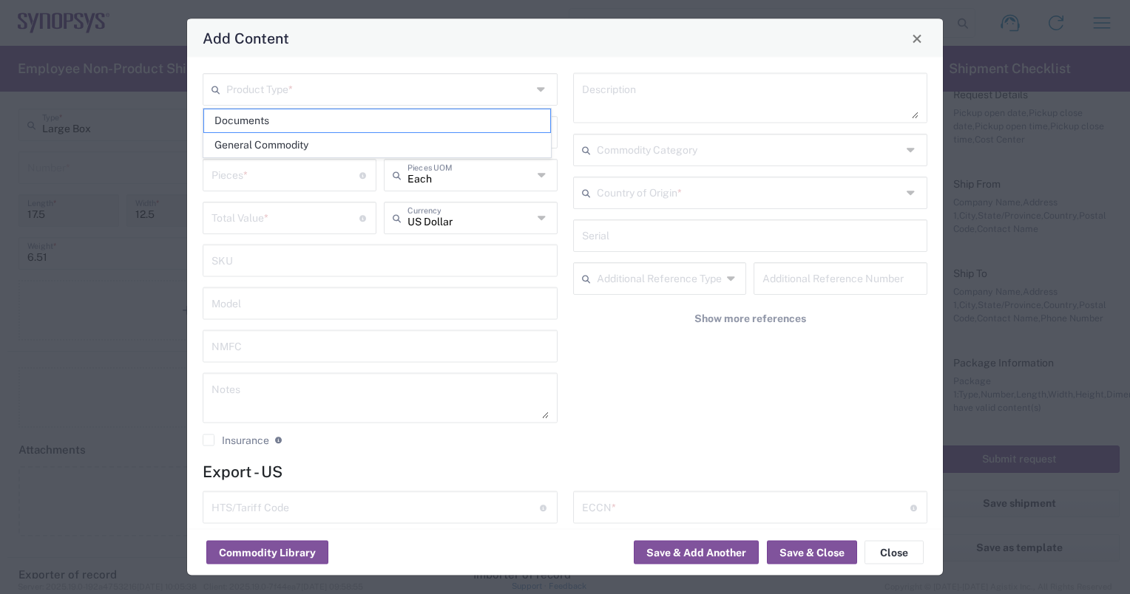
click at [537, 89] on icon at bounding box center [543, 90] width 12 height 24
click at [305, 149] on span "General Commodity" at bounding box center [377, 145] width 346 height 23
type input "General Commodity"
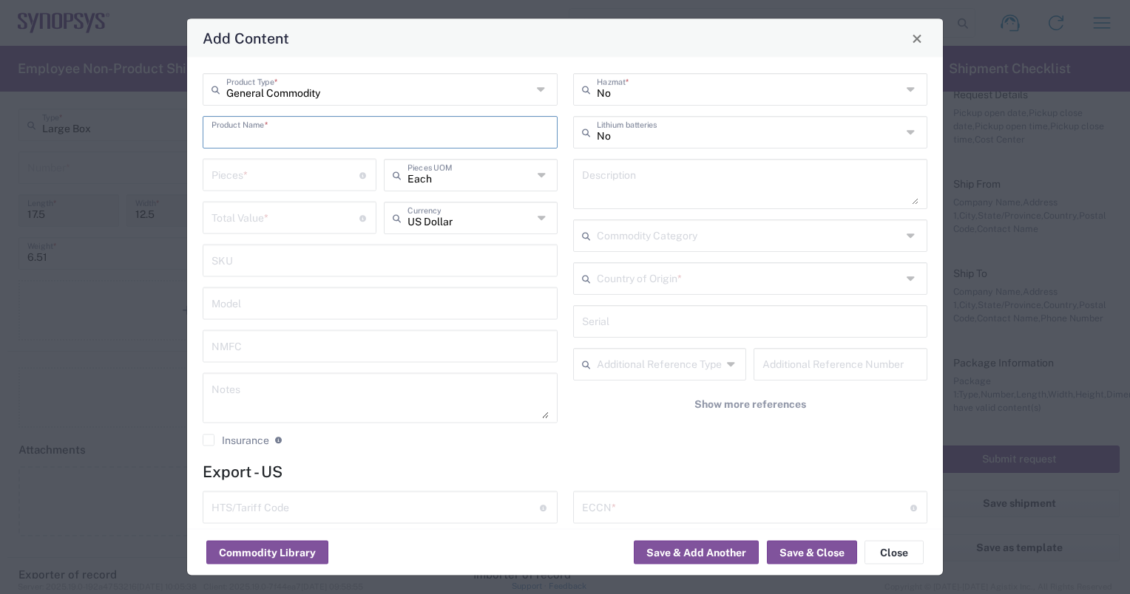
click at [268, 131] on input "text" at bounding box center [379, 131] width 337 height 26
click at [257, 167] on div "OTP memory test chip" at bounding box center [380, 167] width 352 height 25
type input "OTP memory test chip"
type textarea "OTP memory test chip (T22ULL-0825OD),"
type input "8542.32.0070"
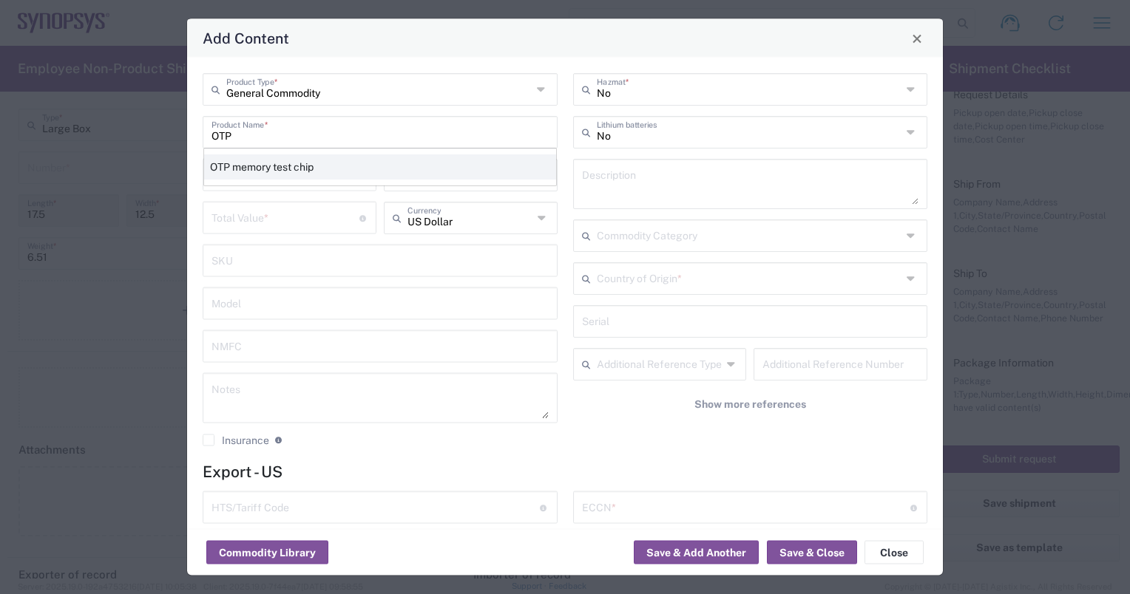
type input "BIS"
type input "3A991.f.1"
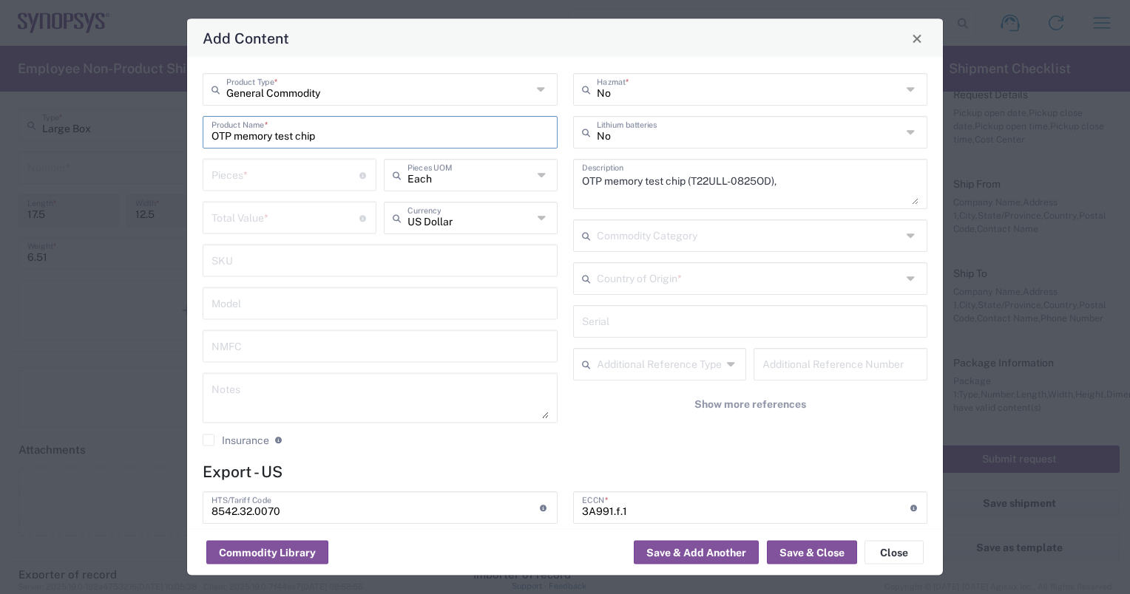
type input "NLR - No License Required"
click at [254, 222] on input "number" at bounding box center [285, 217] width 148 height 26
type input "12100"
click at [431, 251] on input "text" at bounding box center [379, 260] width 337 height 26
click at [789, 180] on textarea "OTP memory test chip (T22ULL-0825OD)," at bounding box center [750, 183] width 337 height 41
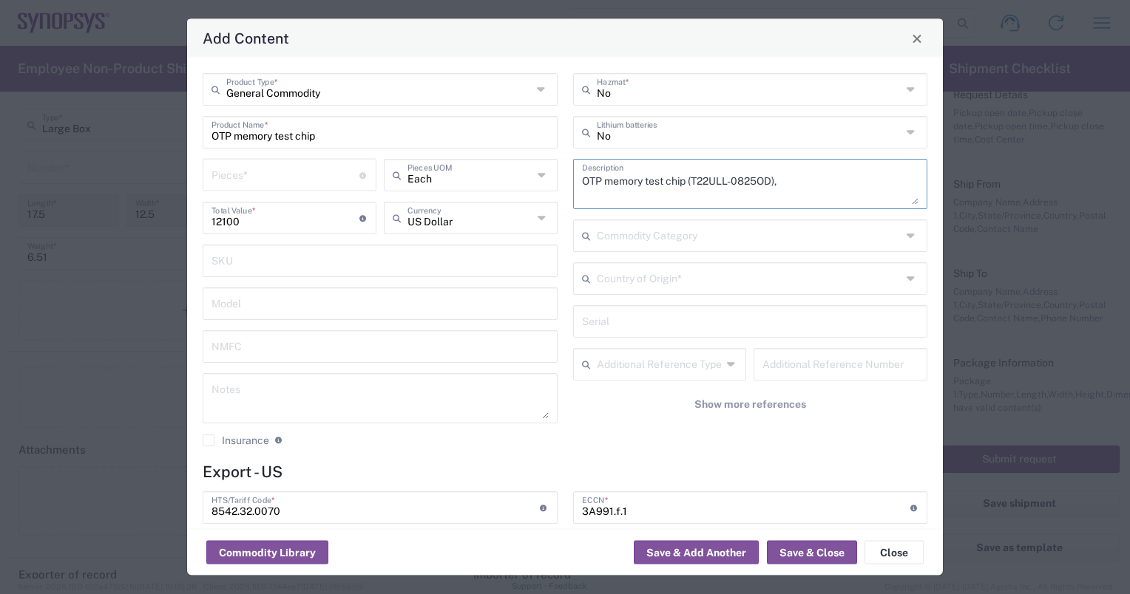
click at [788, 180] on textarea "OTP memory test chip (T22ULL-0825OD)," at bounding box center [750, 183] width 337 height 41
click at [784, 183] on textarea "OTP memory test chip (T22ULL-0825OD)," at bounding box center [750, 183] width 337 height 41
type textarea "OTP memory test chip (TCSONY40ASC11GV1 & TCMAX90CLV4"
click at [316, 176] on input "number" at bounding box center [285, 174] width 148 height 26
type input "4"
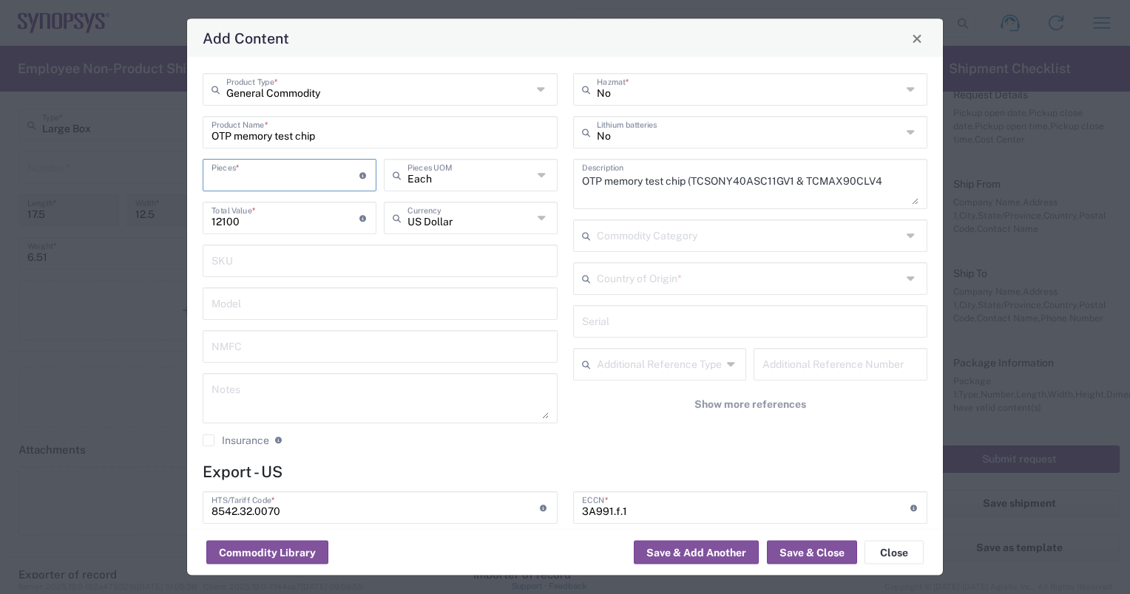
type input "48400"
type input "40"
type input "484000"
type input "407"
type input "4924700"
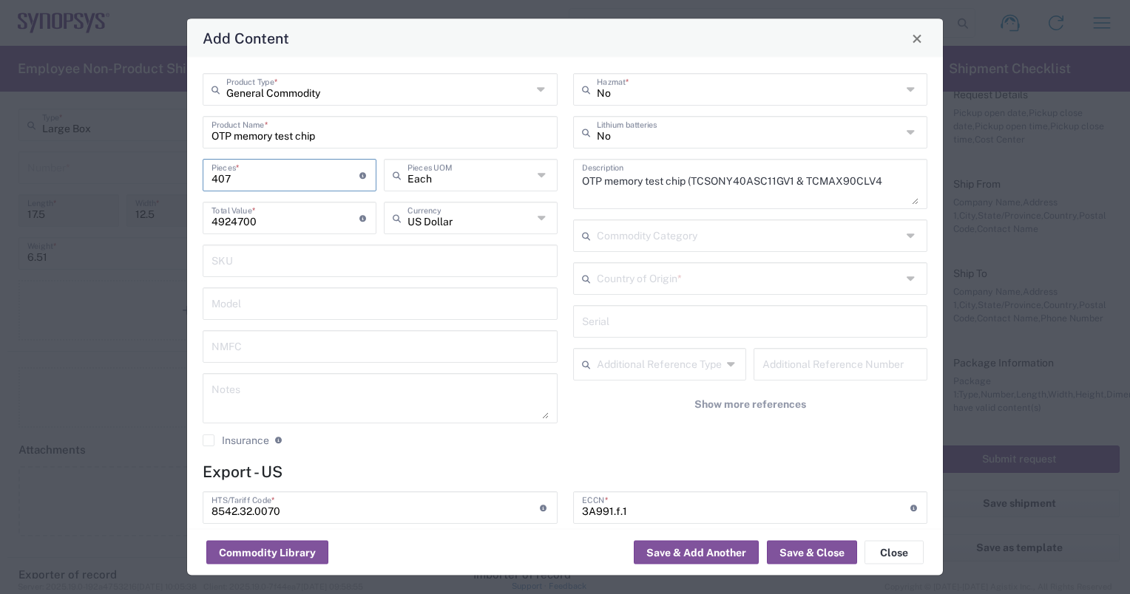
type input "407"
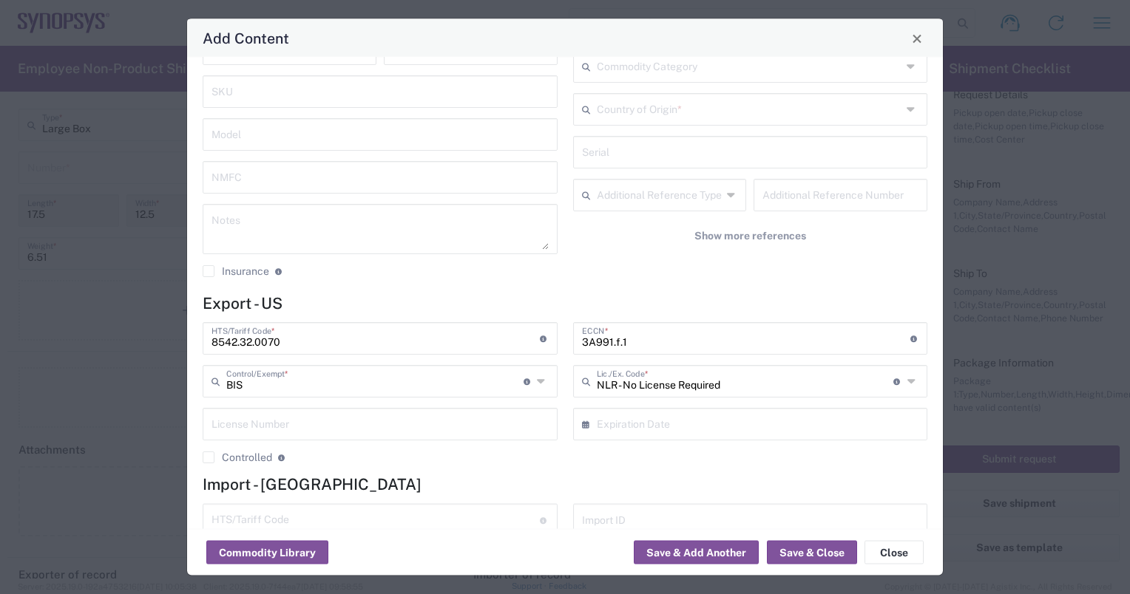
scroll to position [197, 0]
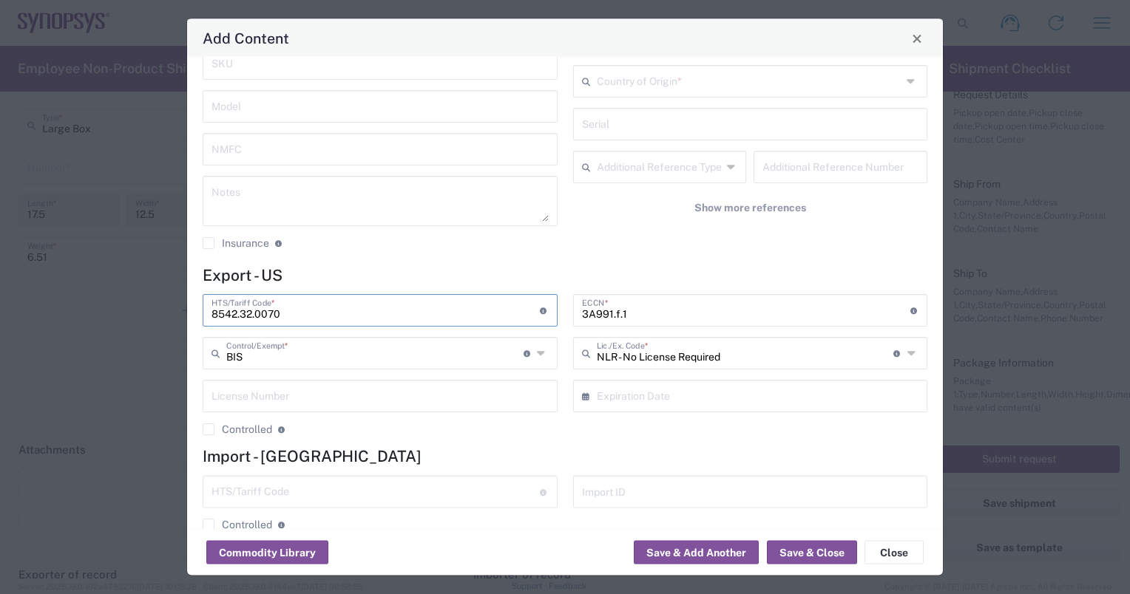
click at [286, 316] on input "8542.32.0070" at bounding box center [375, 310] width 328 height 26
click at [287, 316] on input "8542.32.0070" at bounding box center [375, 310] width 328 height 26
type input "8542.32.0071"
click at [662, 420] on div "3A991.f.1 ECCN * Obtain ECCN from vendor if product is purchased. Export Contro…" at bounding box center [750, 371] width 370 height 152
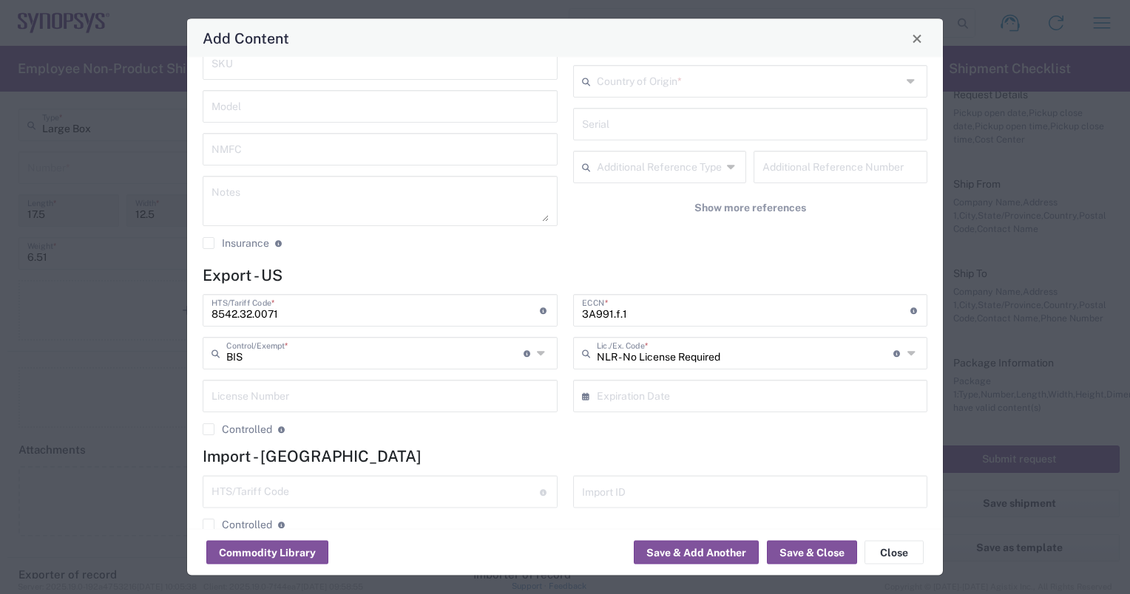
click at [537, 356] on icon at bounding box center [542, 354] width 11 height 24
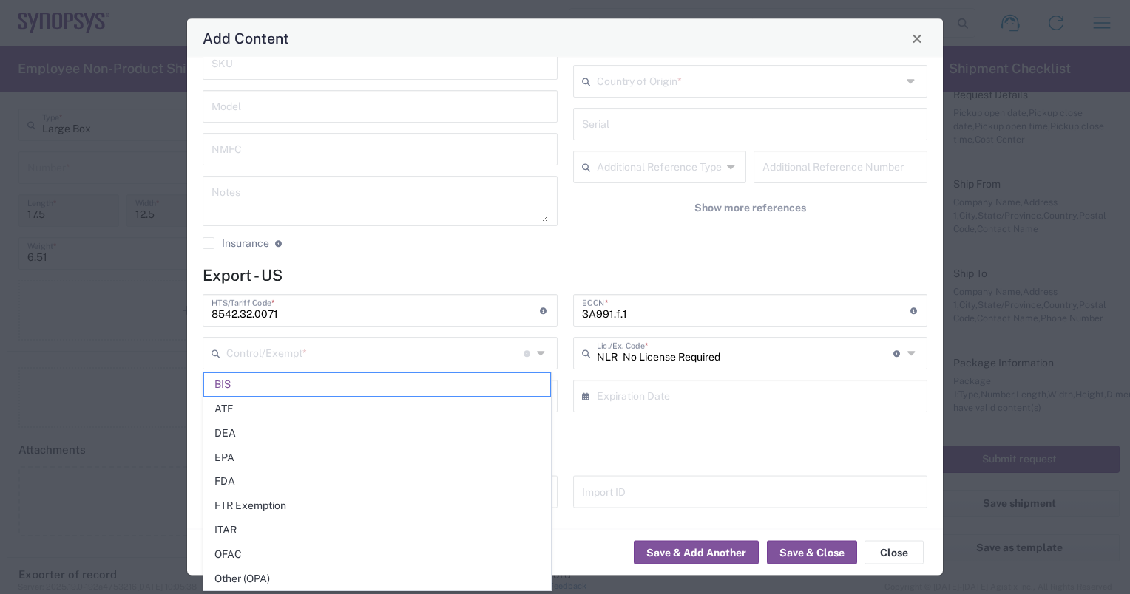
click at [671, 455] on h4 "Import - [GEOGRAPHIC_DATA]" at bounding box center [565, 456] width 724 height 18
type input "BIS"
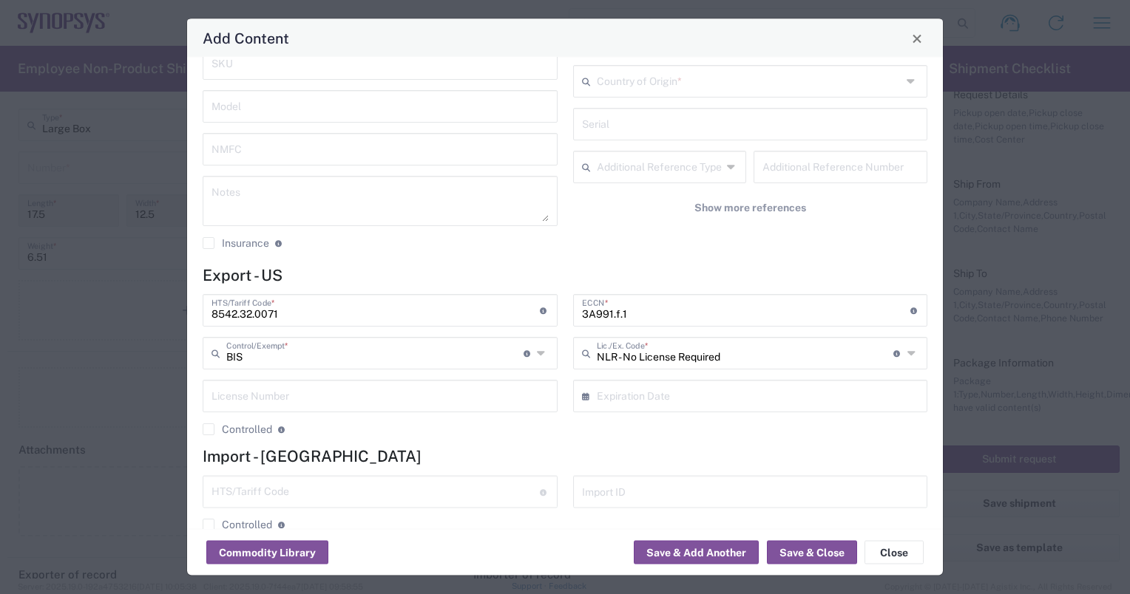
scroll to position [224, 0]
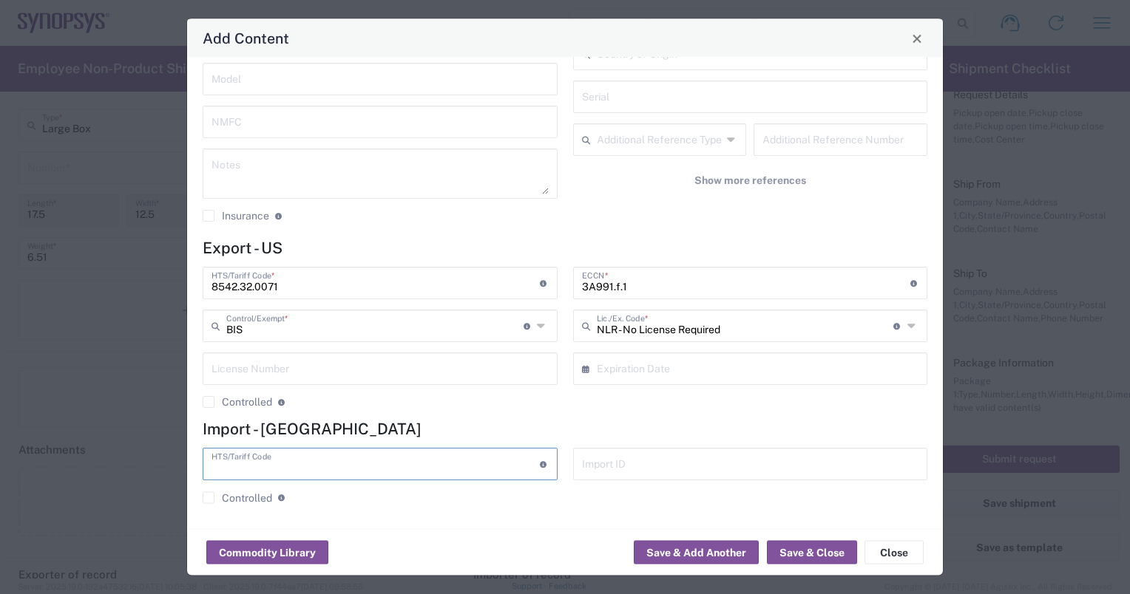
click at [301, 465] on input "text" at bounding box center [375, 464] width 328 height 26
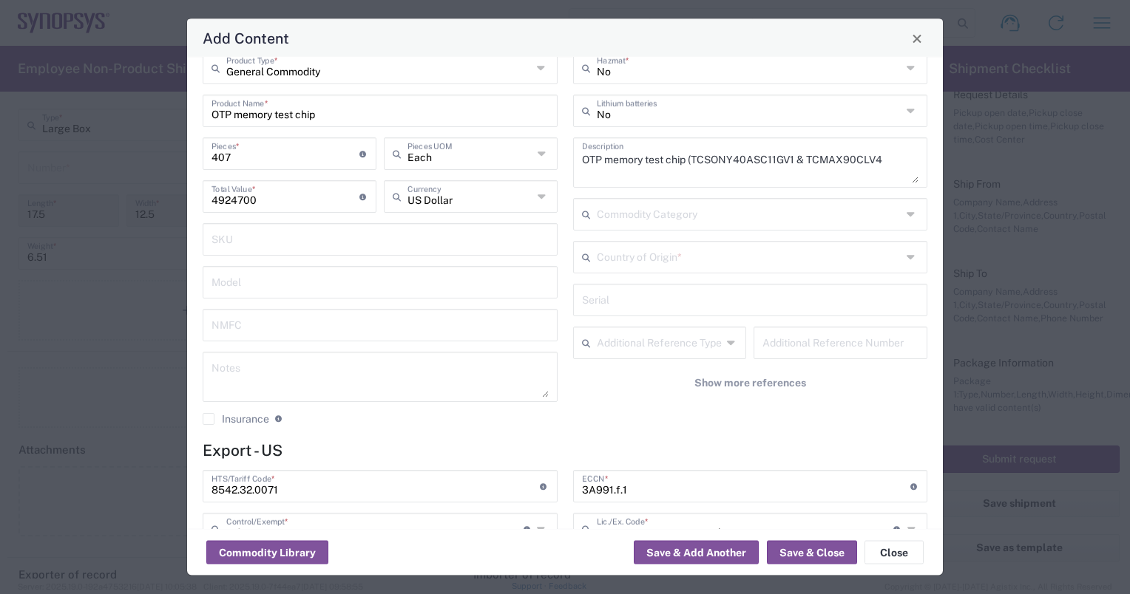
scroll to position [19, 0]
click at [906, 210] on icon at bounding box center [912, 217] width 12 height 24
click at [266, 200] on input "4924700" at bounding box center [285, 198] width 148 height 26
drag, startPoint x: 269, startPoint y: 201, endPoint x: 279, endPoint y: 202, distance: 9.6
click at [275, 201] on input "4924700" at bounding box center [285, 198] width 148 height 26
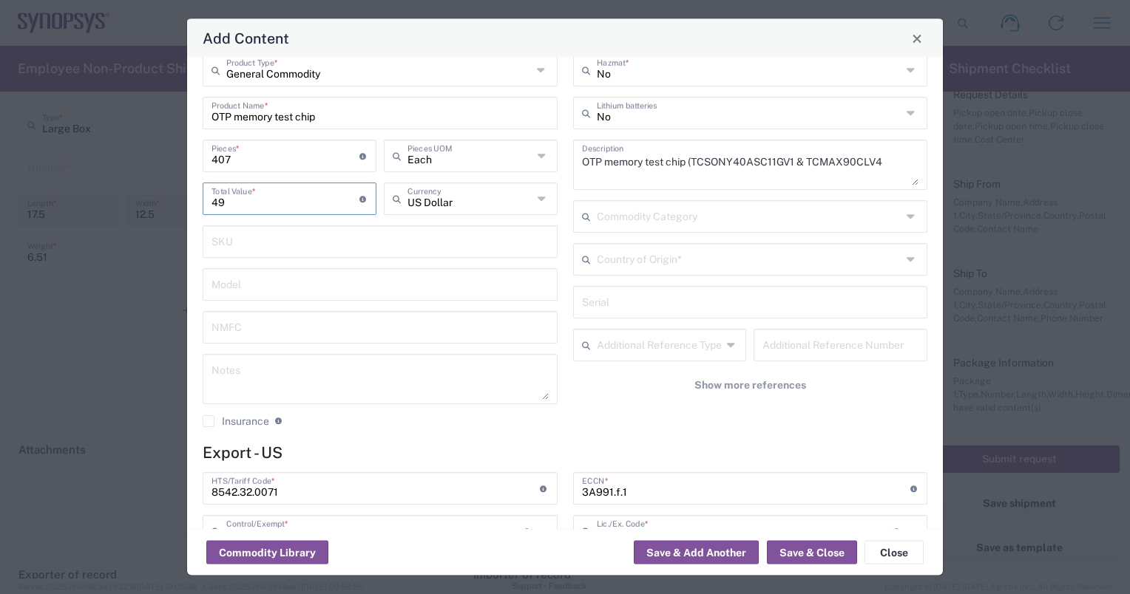
type input "4"
type input "15064"
click at [288, 288] on input "text" at bounding box center [379, 284] width 337 height 26
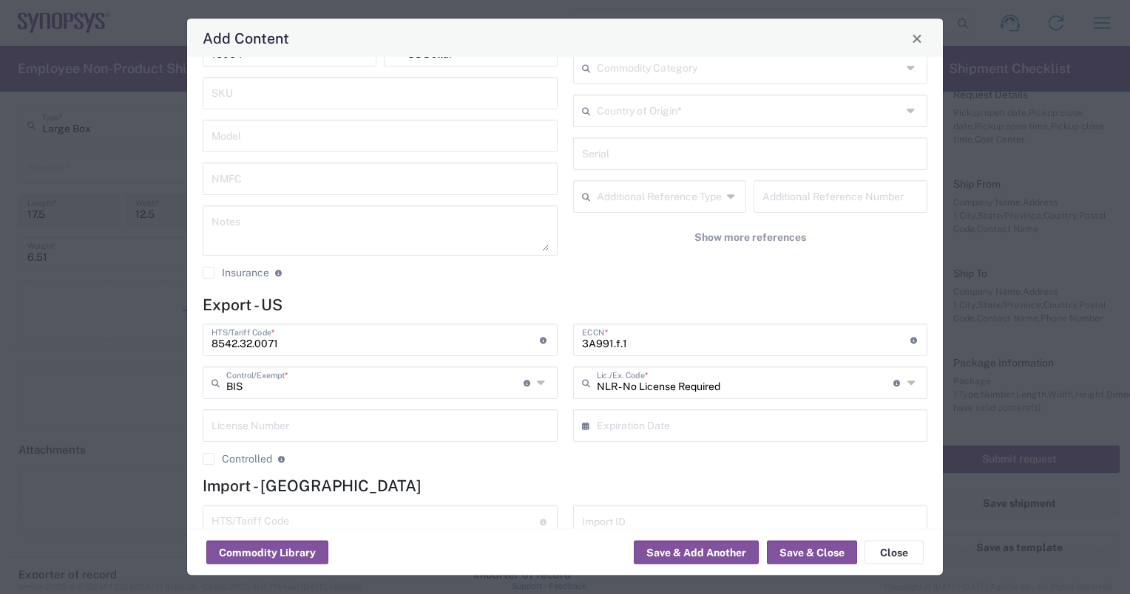
scroll to position [172, 0]
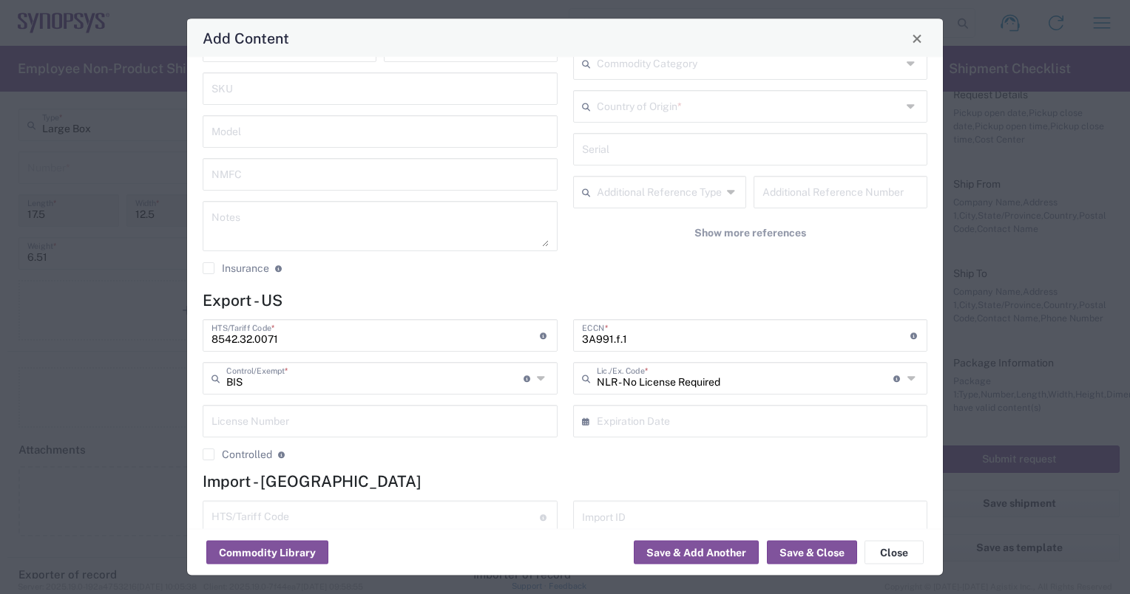
click at [643, 340] on input "3A991.f.1" at bounding box center [746, 335] width 328 height 26
click at [858, 343] on input "3A991.f.1" at bounding box center [746, 335] width 328 height 26
click at [856, 343] on input "3A991.f.1" at bounding box center [746, 335] width 328 height 26
type input "3"
type input "3B992.b"
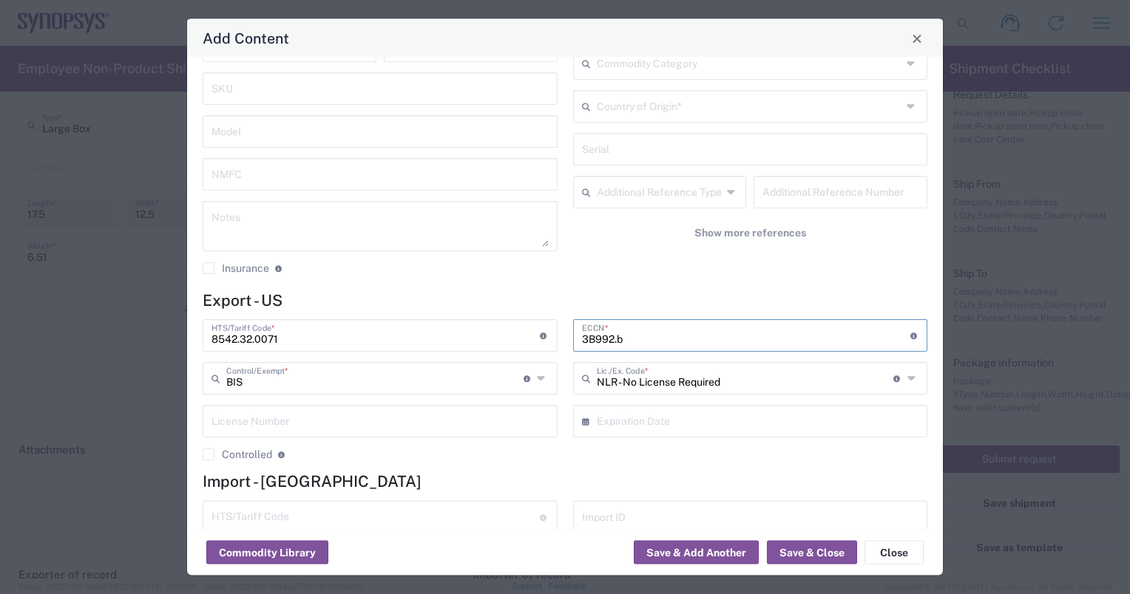
click at [573, 528] on div "Import ID" at bounding box center [750, 517] width 355 height 33
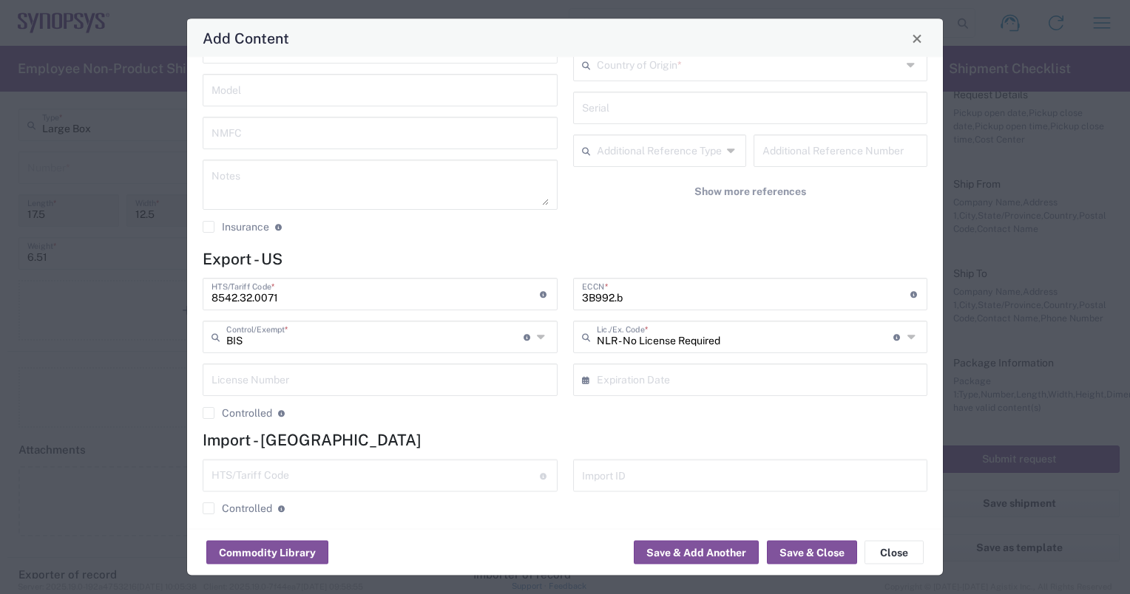
scroll to position [224, 0]
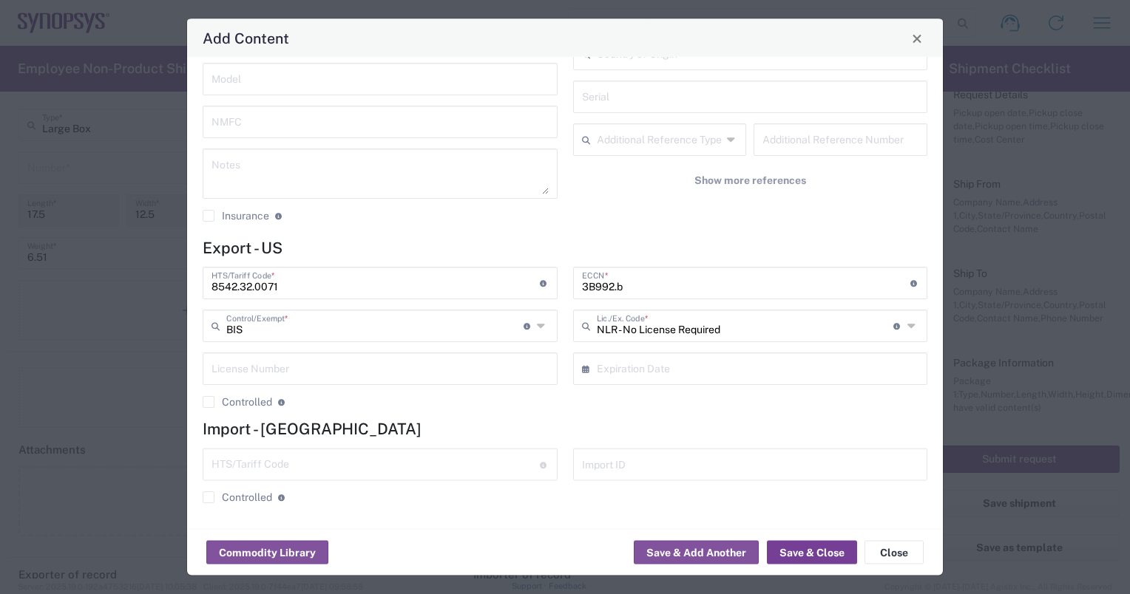
click at [798, 550] on button "Save & Close" at bounding box center [812, 553] width 90 height 24
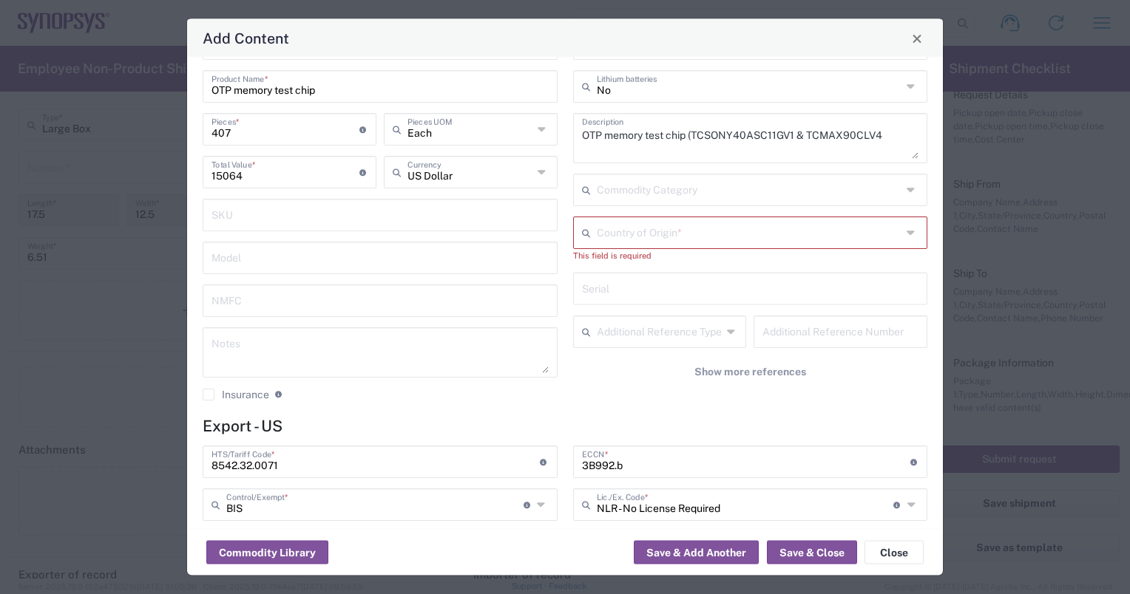
scroll to position [39, 0]
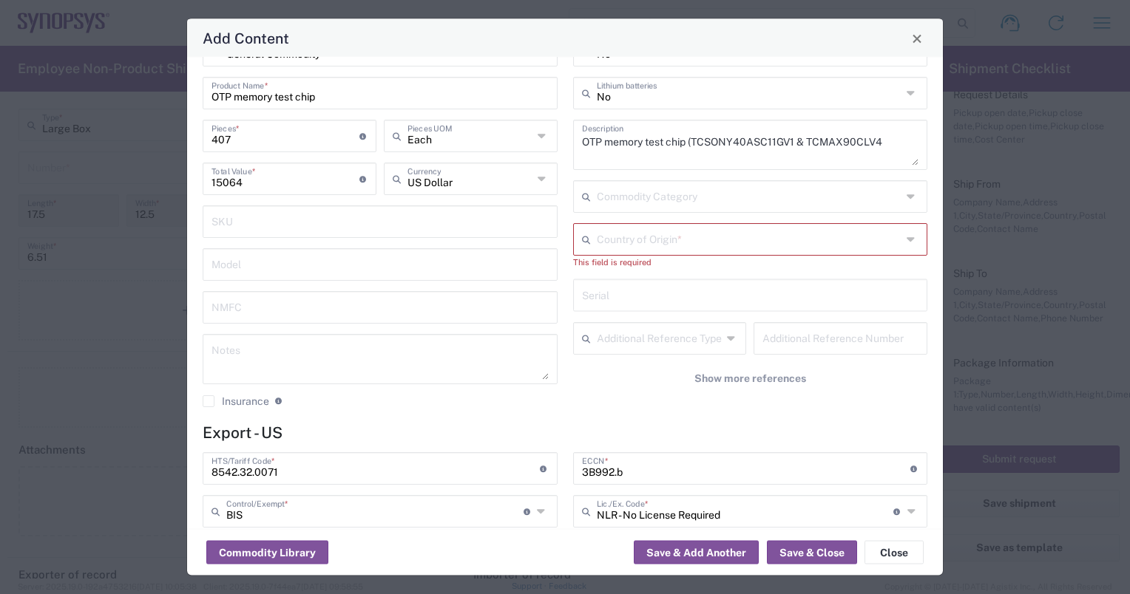
click at [906, 238] on icon at bounding box center [912, 240] width 12 height 24
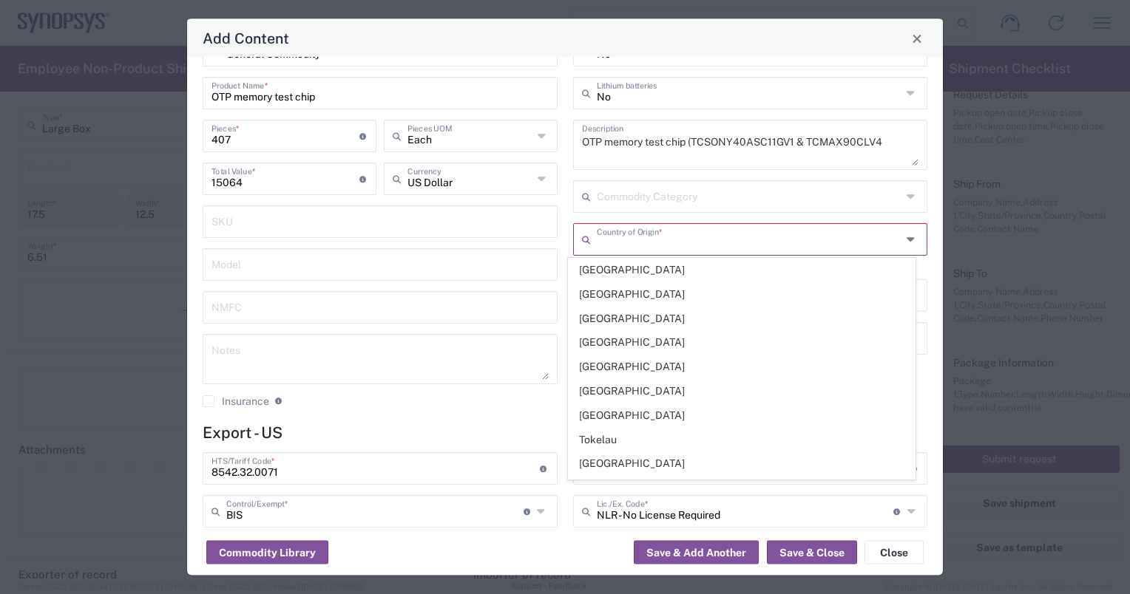
scroll to position [5198, 0]
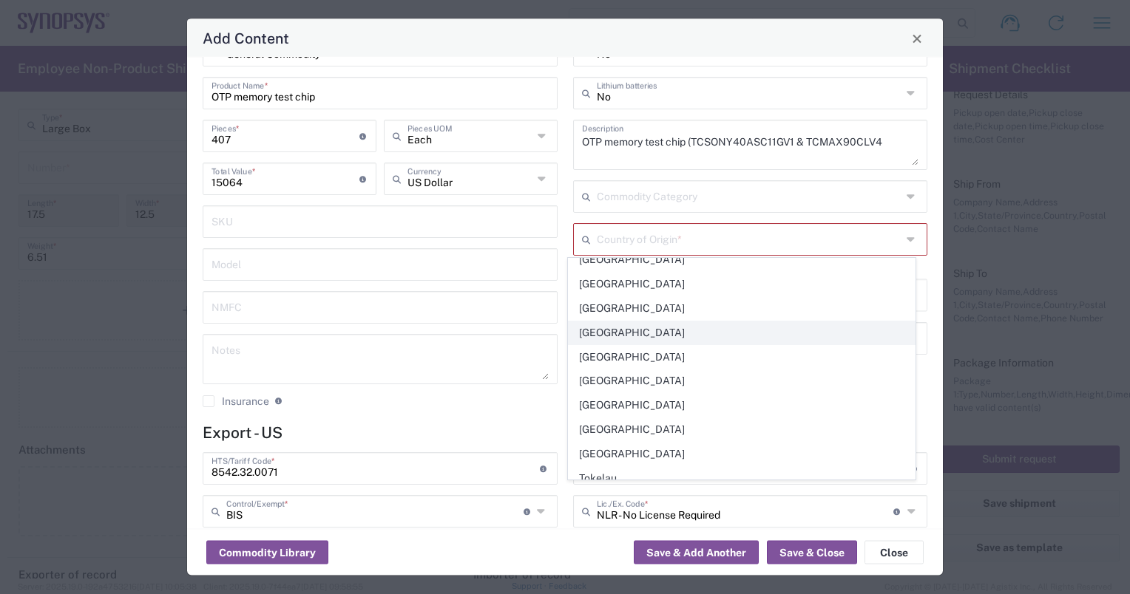
click at [601, 322] on span "[GEOGRAPHIC_DATA]" at bounding box center [741, 333] width 346 height 23
type input "[GEOGRAPHIC_DATA]"
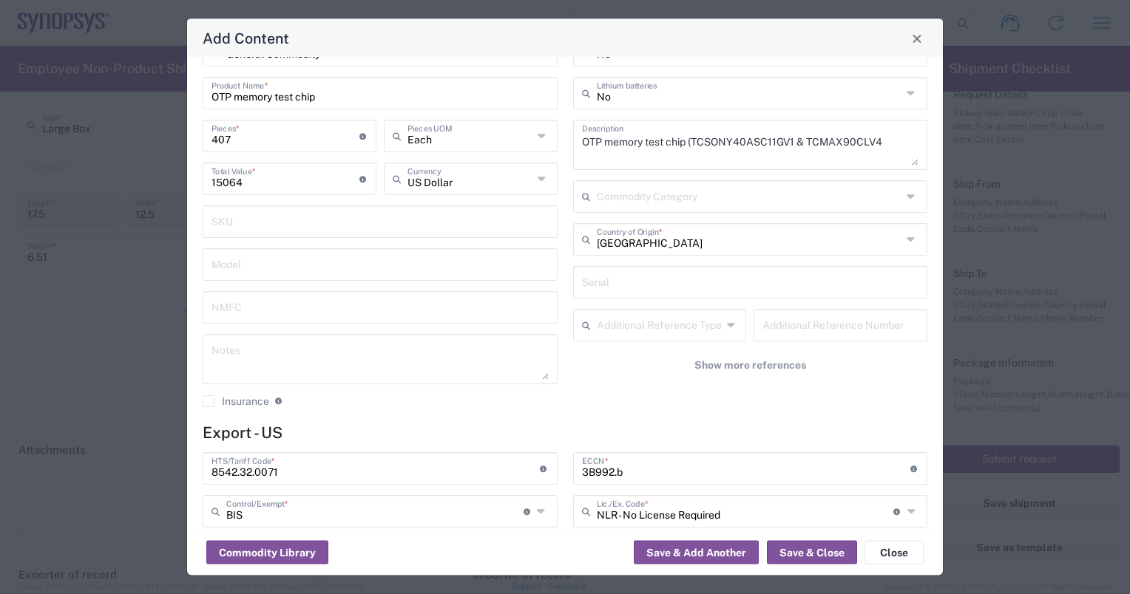
click at [906, 194] on icon at bounding box center [912, 197] width 12 height 24
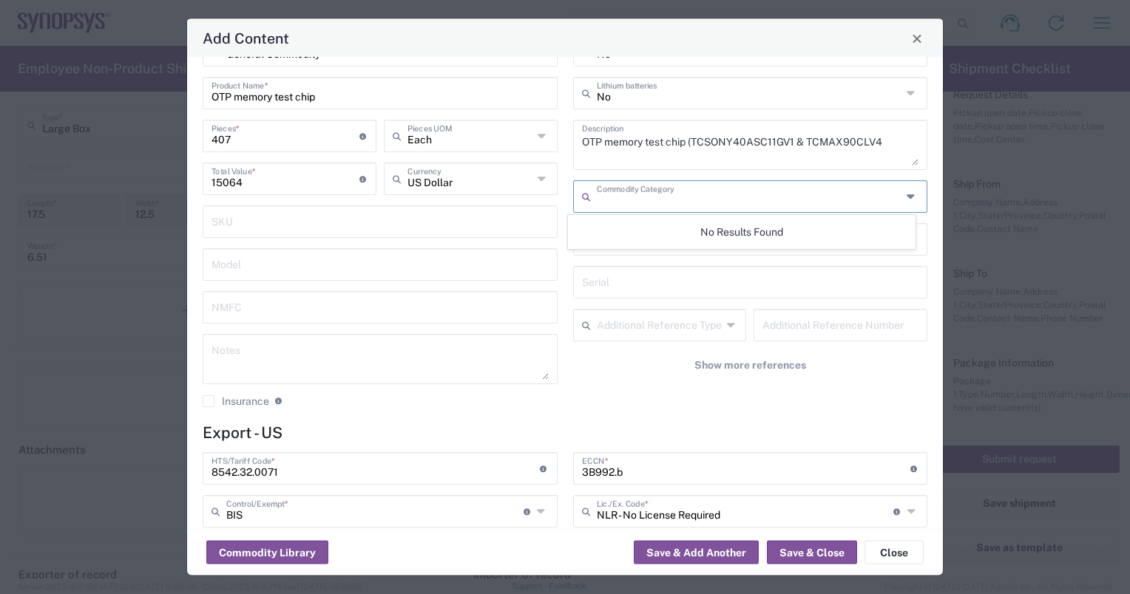
click at [475, 227] on input "text" at bounding box center [379, 221] width 337 height 26
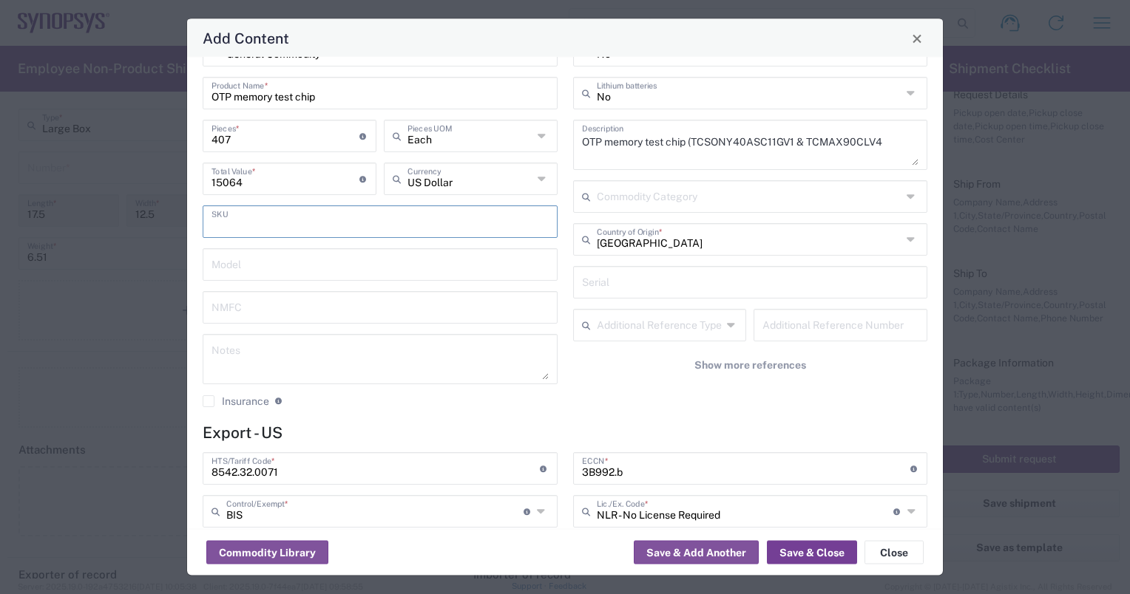
click at [795, 549] on button "Save & Close" at bounding box center [812, 553] width 90 height 24
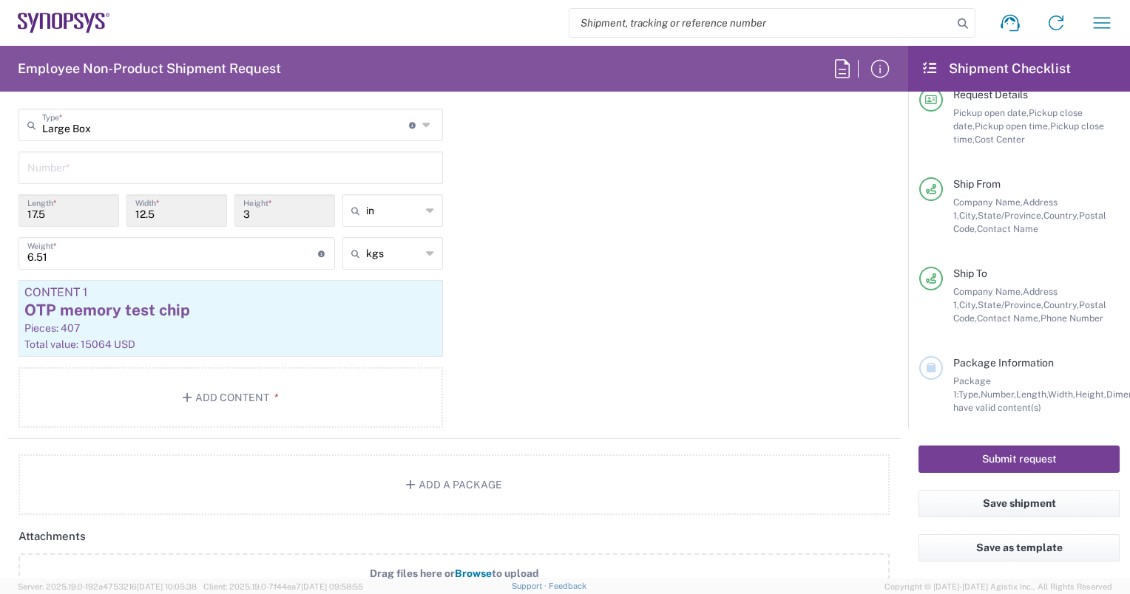
click at [1037, 455] on button "Submit request" at bounding box center [1018, 459] width 201 height 27
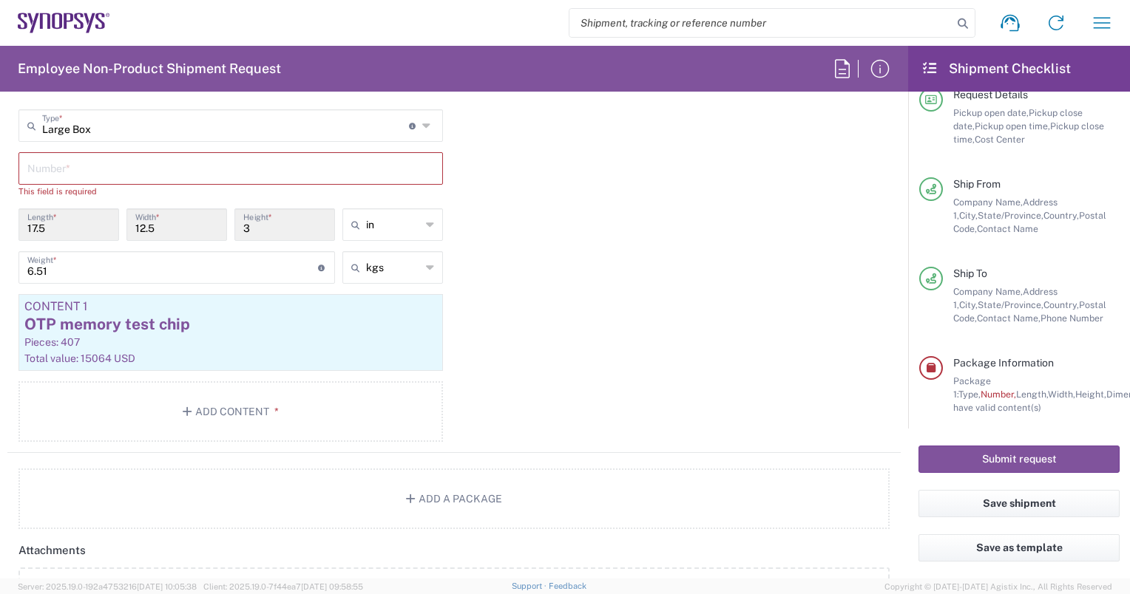
click at [147, 171] on input "text" at bounding box center [230, 168] width 407 height 26
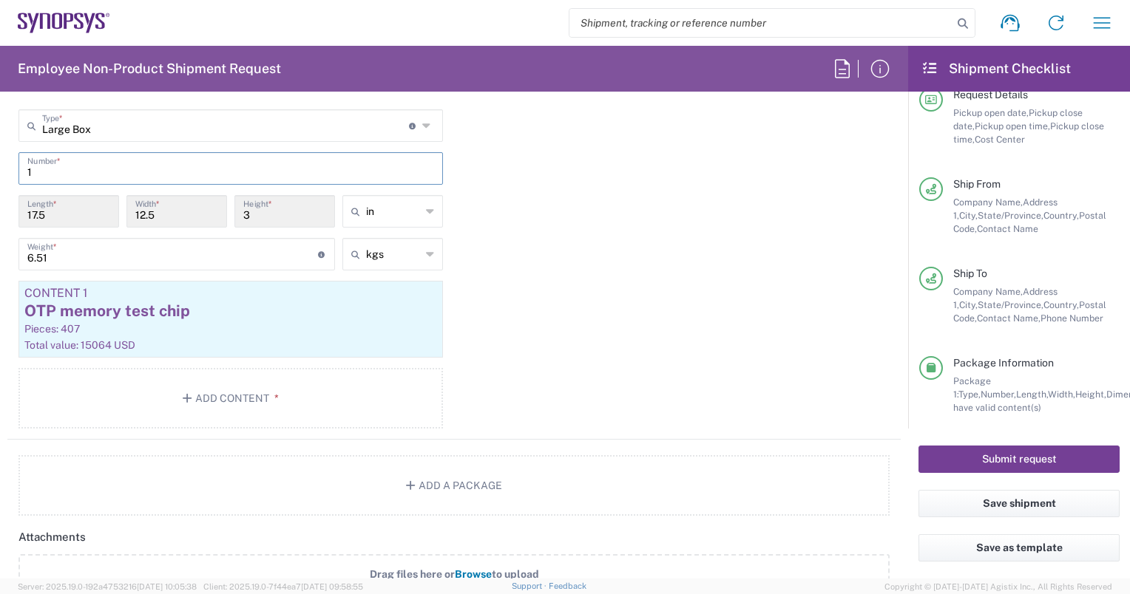
type input "1"
click at [994, 457] on button "Submit request" at bounding box center [1018, 459] width 201 height 27
click at [993, 458] on button "Submit request" at bounding box center [1018, 459] width 201 height 27
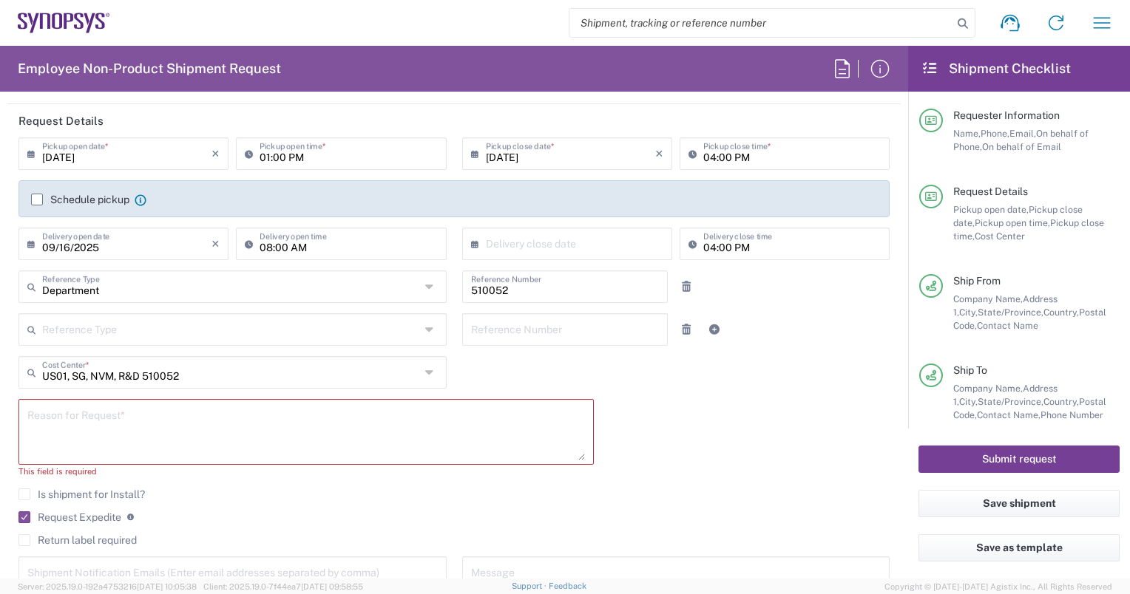
scroll to position [0, 0]
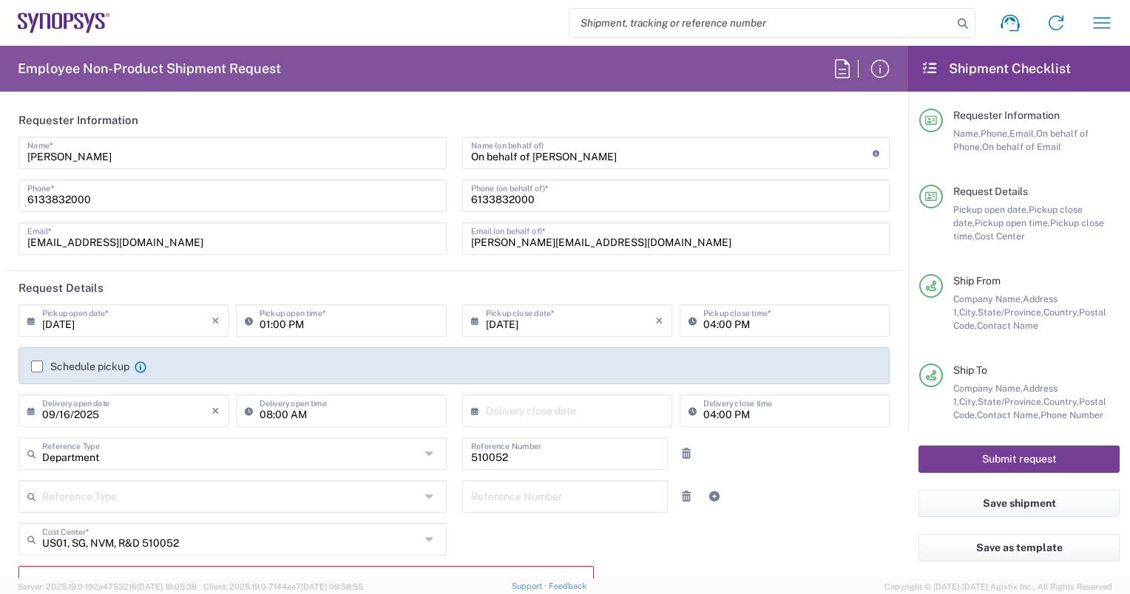
click at [1015, 457] on button "Submit request" at bounding box center [1018, 459] width 201 height 27
click at [1014, 457] on button "Submit request" at bounding box center [1018, 459] width 201 height 27
click at [1014, 458] on button "Submit request" at bounding box center [1018, 459] width 201 height 27
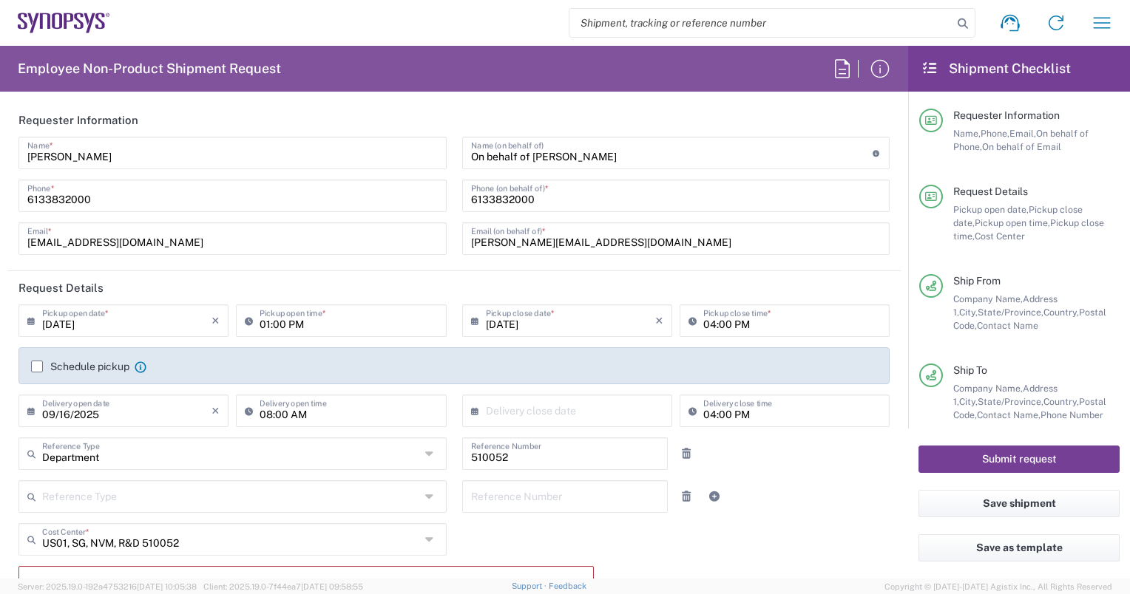
click at [1014, 458] on button "Submit request" at bounding box center [1018, 459] width 201 height 27
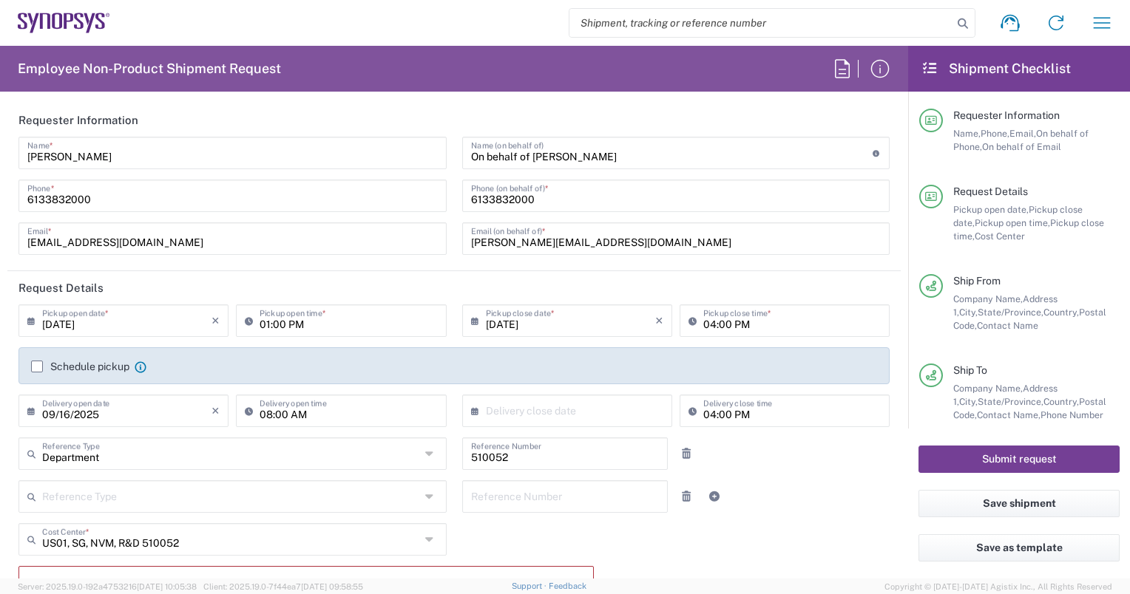
click at [1014, 458] on button "Submit request" at bounding box center [1018, 459] width 201 height 27
click at [1013, 456] on button "Submit request" at bounding box center [1018, 459] width 201 height 27
click at [1012, 456] on button "Submit request" at bounding box center [1018, 459] width 201 height 27
click at [1011, 455] on button "Submit request" at bounding box center [1018, 459] width 201 height 27
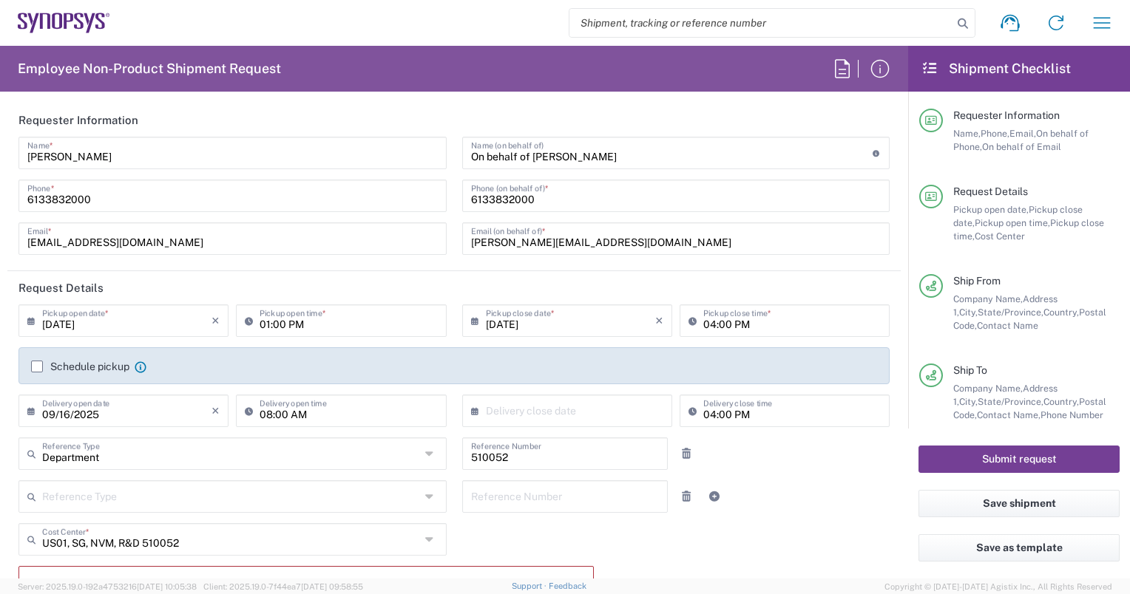
click at [1011, 455] on button "Submit request" at bounding box center [1018, 459] width 201 height 27
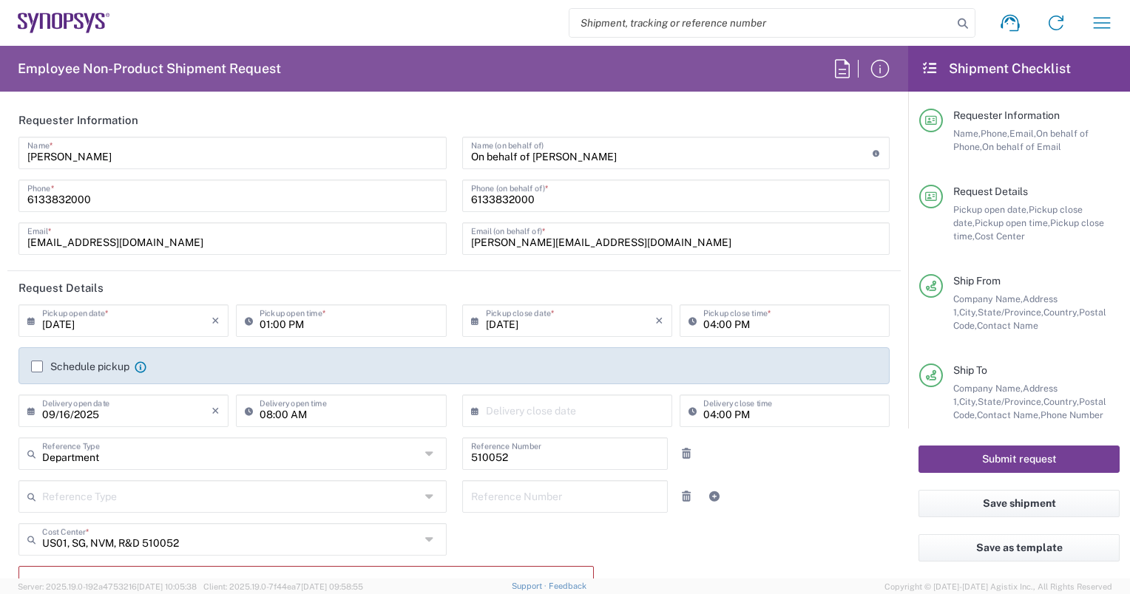
click at [1011, 455] on button "Submit request" at bounding box center [1018, 459] width 201 height 27
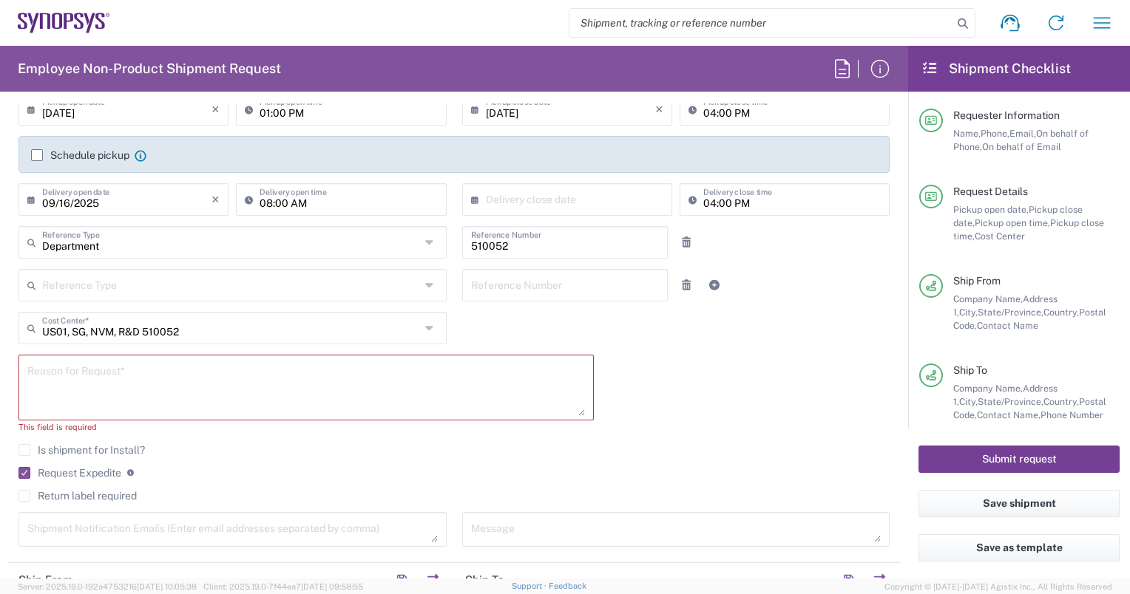
scroll to position [245, 0]
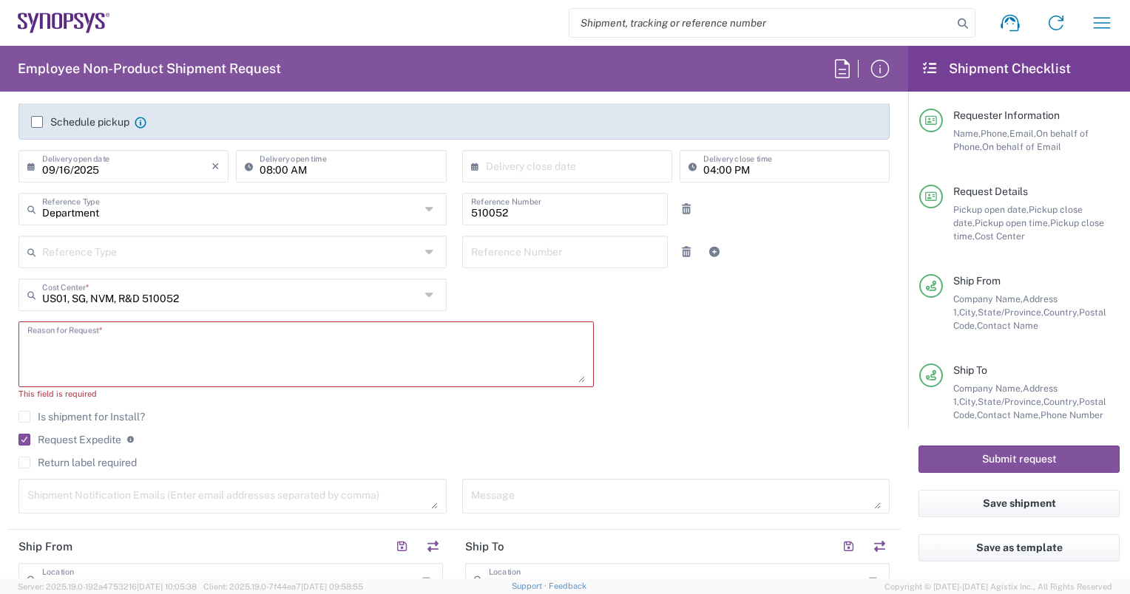
click at [148, 337] on textarea at bounding box center [305, 354] width 557 height 57
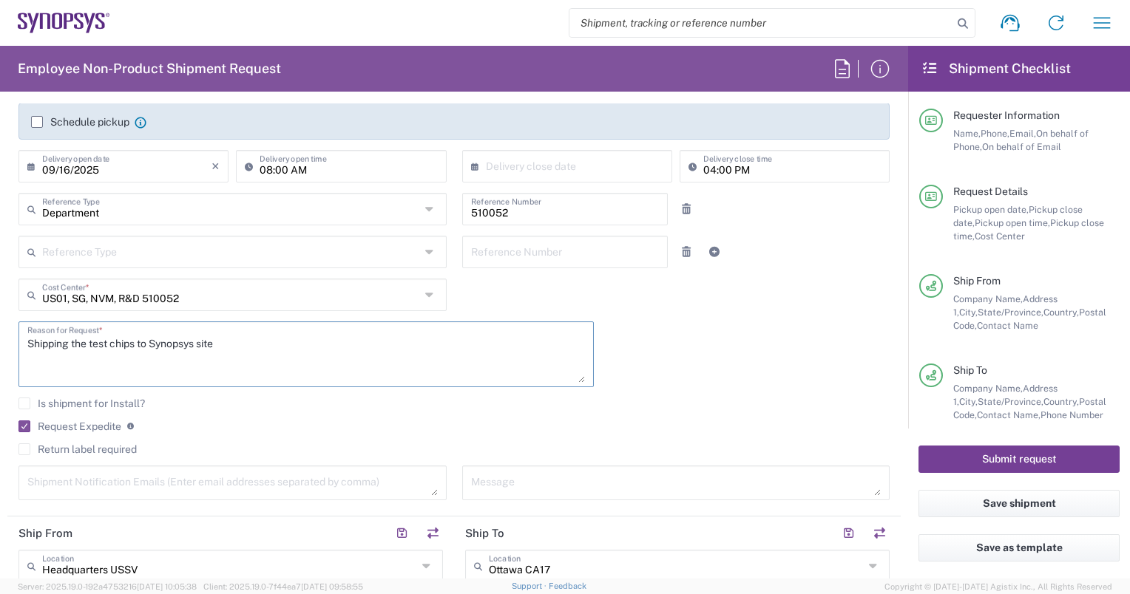
type textarea "Shipping the test chips to Synopsys site"
click at [1021, 455] on button "Submit request" at bounding box center [1018, 459] width 201 height 27
